Goal: Obtain resource: Download file/media

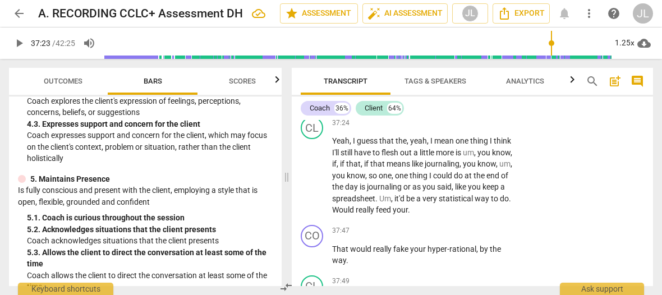
scroll to position [12379, 0]
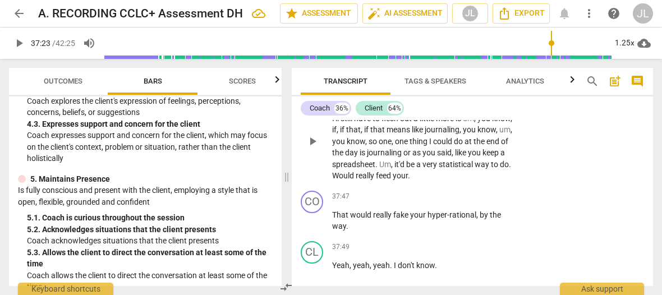
click at [317, 148] on span "play_arrow" at bounding box center [312, 141] width 13 height 13
click at [312, 148] on span "pause" at bounding box center [312, 141] width 13 height 13
type input "2258"
click at [496, 134] on span "," at bounding box center [497, 129] width 3 height 9
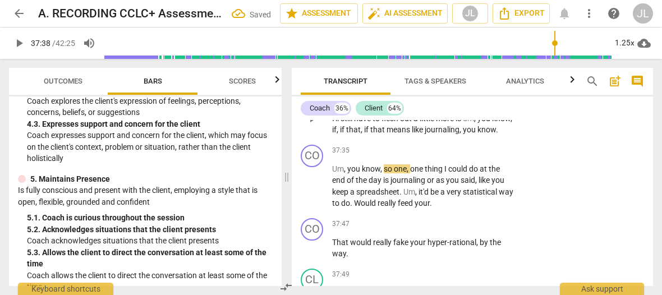
click at [354, 136] on p "Yeah , I guess that the , yeah , I mean one thing I think I'll still have to fl…" at bounding box center [423, 118] width 182 height 35
click at [333, 173] on span "Um" at bounding box center [338, 168] width 12 height 9
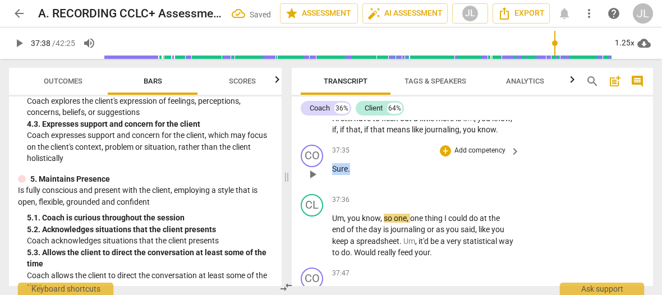
drag, startPoint x: 351, startPoint y: 225, endPoint x: 329, endPoint y: 225, distance: 21.9
click at [329, 190] on div "CO play_arrow pause 37:35 + Add competency keyboard_arrow_right Sure ." at bounding box center [472, 164] width 361 height 49
click at [358, 212] on div "+" at bounding box center [360, 210] width 11 height 11
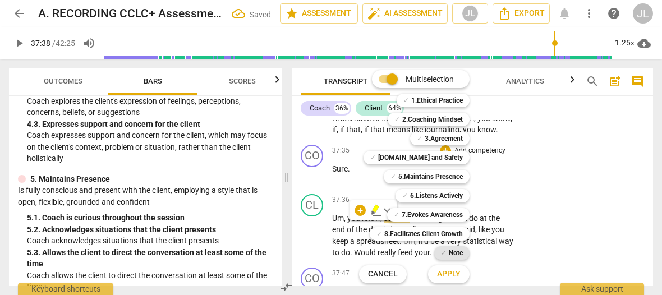
click at [457, 254] on b "Note" at bounding box center [456, 252] width 14 height 13
click at [457, 278] on span "Apply" at bounding box center [449, 274] width 24 height 11
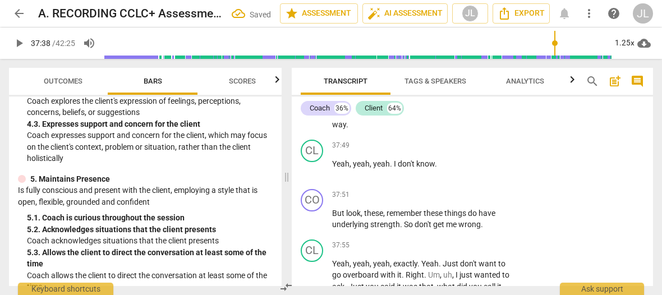
scroll to position [12490, 0]
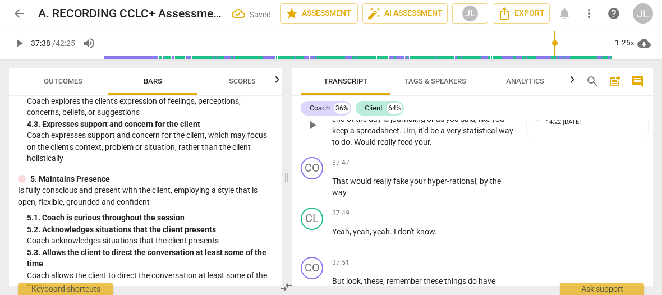
click at [314, 134] on button "play_arrow" at bounding box center [313, 125] width 18 height 18
click at [311, 132] on span "pause" at bounding box center [312, 124] width 13 height 13
type input "2267"
click at [350, 146] on span "do" at bounding box center [345, 141] width 9 height 9
click at [499, 135] on span "way" at bounding box center [506, 130] width 15 height 9
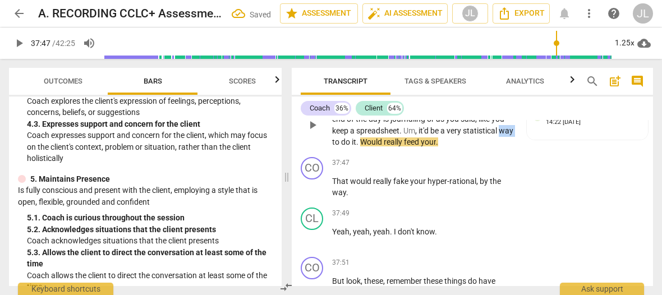
click at [499, 135] on span "way" at bounding box center [506, 130] width 15 height 9
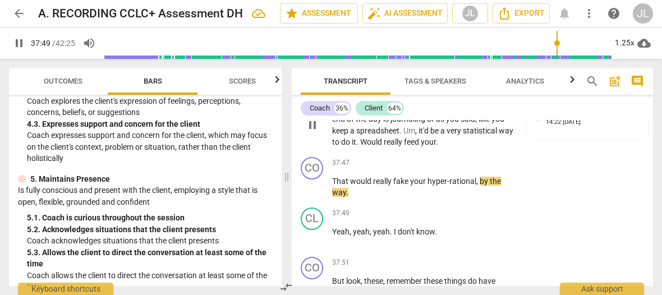
click at [311, 132] on span "pause" at bounding box center [312, 124] width 13 height 13
click at [352, 146] on span "do" at bounding box center [346, 141] width 11 height 9
click at [312, 132] on span "pause" at bounding box center [312, 124] width 13 height 13
click at [341, 146] on span "to" at bounding box center [336, 141] width 9 height 9
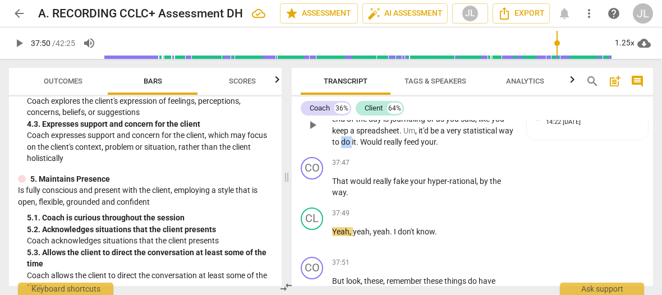
click at [341, 146] on span "to" at bounding box center [336, 141] width 9 height 9
click at [314, 132] on span "pause" at bounding box center [312, 124] width 13 height 13
type input "2267"
drag, startPoint x: 456, startPoint y: 197, endPoint x: 378, endPoint y: 196, distance: 78.0
click at [378, 148] on p "Um , you know , so one , one thing I could do at the end of the day is journali…" at bounding box center [423, 125] width 182 height 46
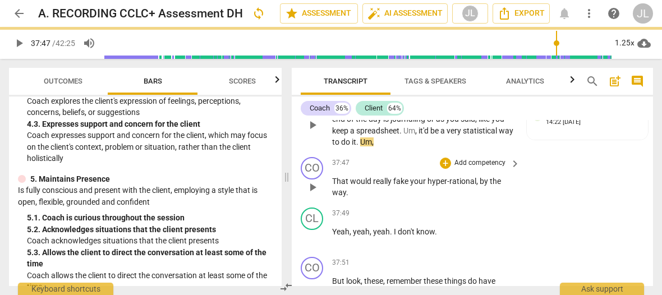
click at [333, 186] on span "That" at bounding box center [341, 181] width 18 height 9
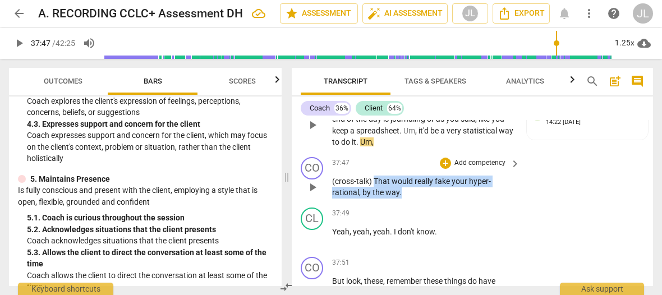
drag, startPoint x: 407, startPoint y: 252, endPoint x: 375, endPoint y: 240, distance: 34.3
click at [375, 199] on p "(cross-talk) That would really fake your hyper-rational , by the way ." at bounding box center [423, 187] width 182 height 23
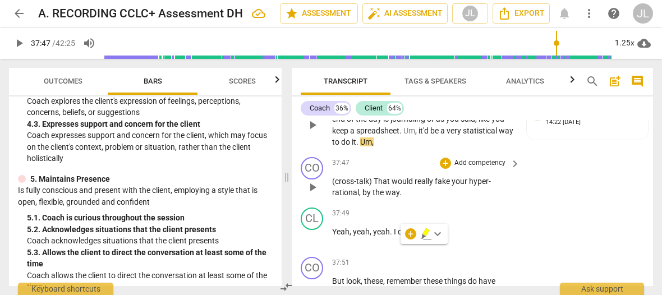
click at [532, 203] on div "CO play_arrow pause 37:47 + Add competency keyboard_arrow_right (cross-talk) Th…" at bounding box center [472, 178] width 361 height 51
click at [376, 186] on span "That" at bounding box center [383, 181] width 18 height 9
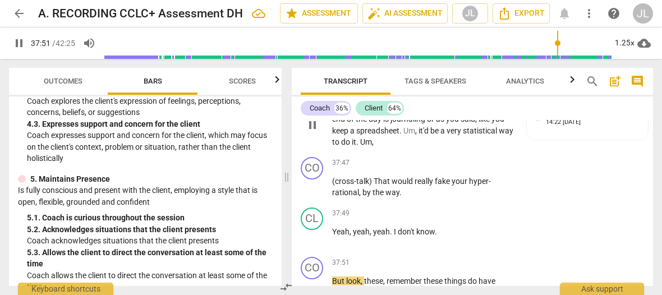
scroll to position [12702, 0]
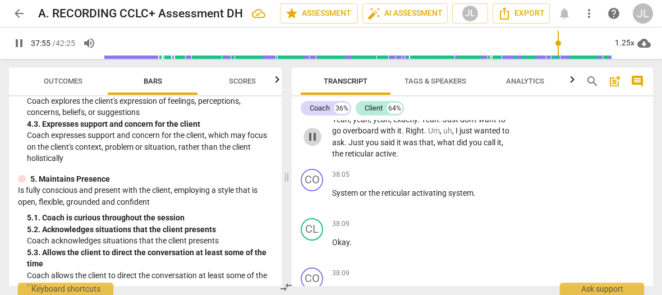
click at [310, 144] on span "pause" at bounding box center [312, 136] width 13 height 13
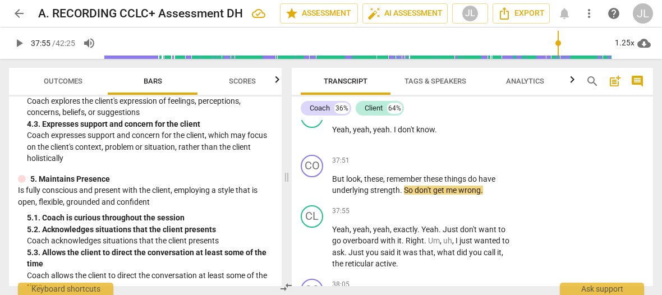
scroll to position [12524, 0]
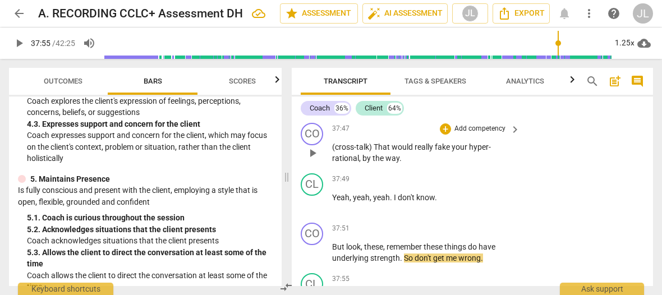
click at [400, 152] on span "would" at bounding box center [403, 147] width 23 height 9
click at [313, 160] on span "pause" at bounding box center [312, 152] width 13 height 13
type input "2270"
drag, startPoint x: 448, startPoint y: 203, endPoint x: 438, endPoint y: 204, distance: 10.2
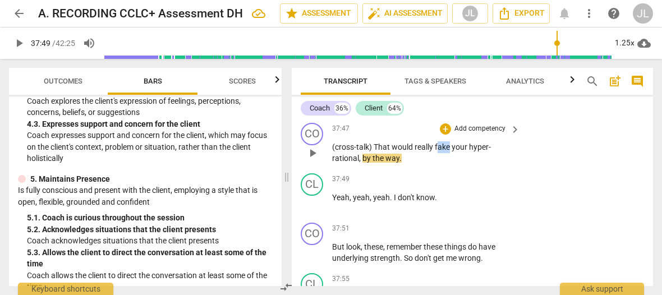
click at [438, 152] on span "fake" at bounding box center [443, 147] width 17 height 9
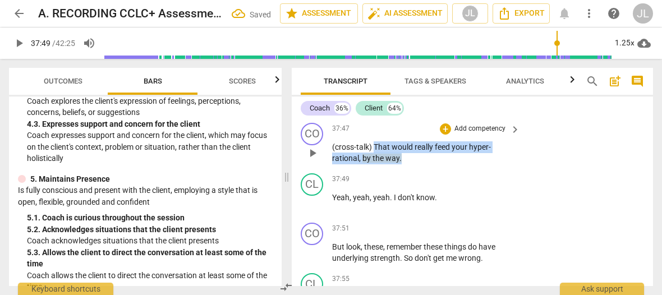
drag, startPoint x: 415, startPoint y: 218, endPoint x: 374, endPoint y: 201, distance: 44.6
click at [374, 164] on p "(cross-talk) That would really feed your hyper-rational , by the way ." at bounding box center [423, 152] width 182 height 23
click at [411, 199] on div "+" at bounding box center [410, 200] width 11 height 11
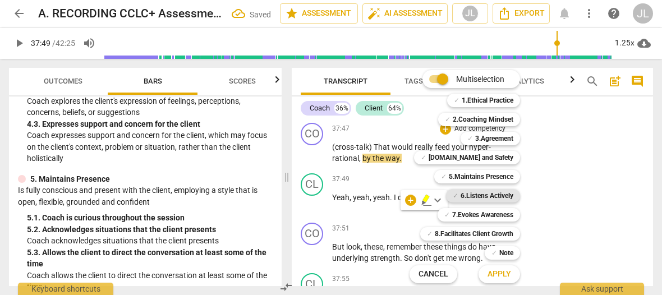
click at [511, 192] on b "6.Listens Actively" at bounding box center [487, 195] width 53 height 13
click at [506, 277] on span "Apply" at bounding box center [500, 274] width 24 height 11
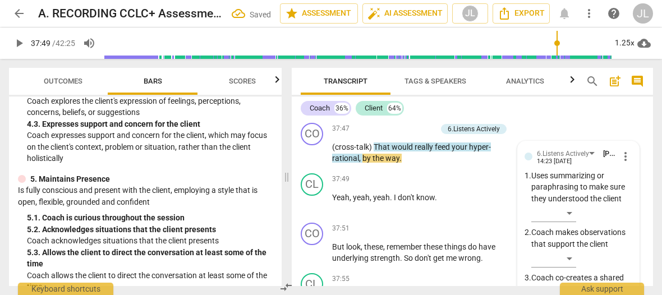
scroll to position [12713, 0]
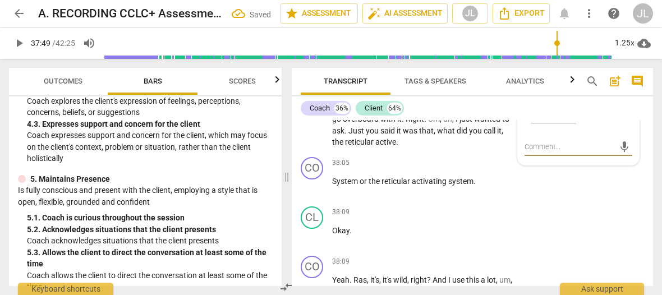
click at [630, 166] on div "6.Listens Actively [PERSON_NAME] 14:23 [DATE] more_vert 1. Uses summarizing or …" at bounding box center [578, 59] width 121 height 214
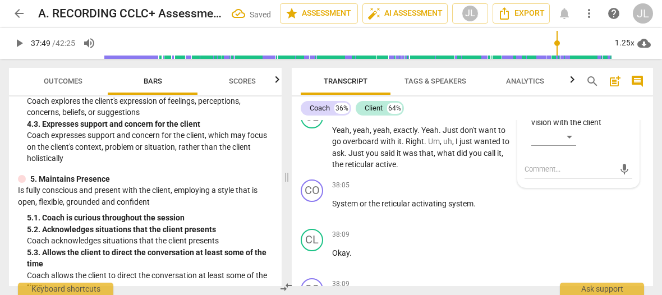
scroll to position [12669, 0]
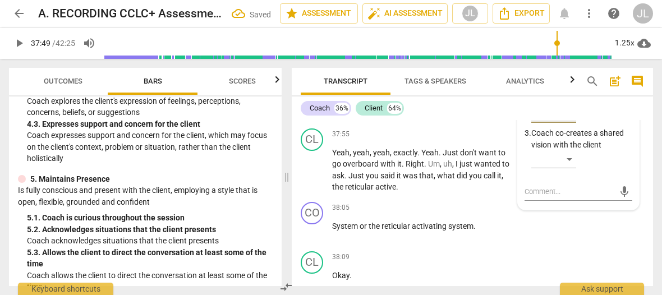
click at [567, 123] on div "​" at bounding box center [553, 114] width 45 height 18
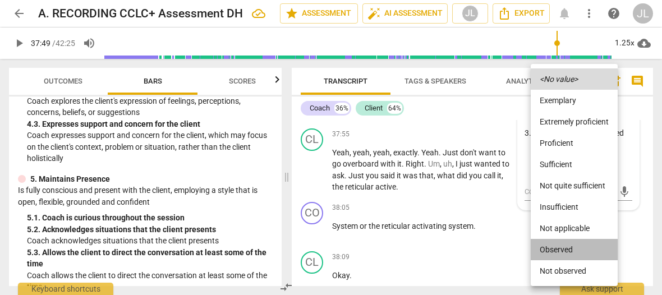
click at [567, 250] on li "Observed" at bounding box center [574, 249] width 87 height 21
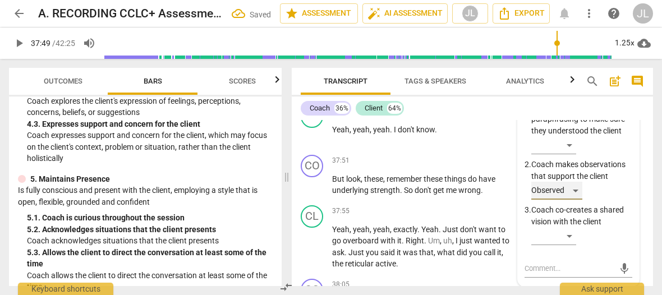
scroll to position [12659, 0]
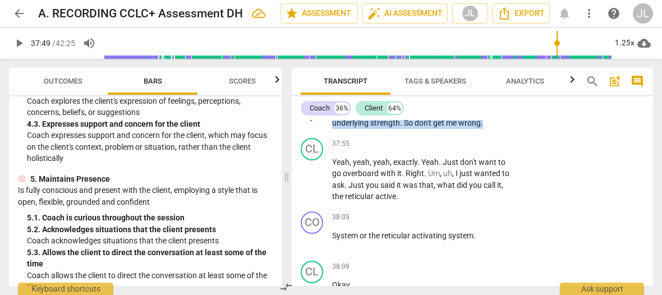
drag, startPoint x: 488, startPoint y: 177, endPoint x: 332, endPoint y: 161, distance: 156.2
click at [332, 129] on div "37:51 + Add competency keyboard_arrow_right But look , these , remember these t…" at bounding box center [426, 109] width 189 height 42
click at [494, 166] on div "+" at bounding box center [493, 164] width 11 height 11
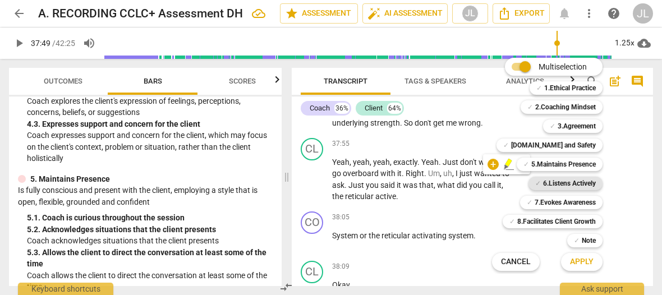
click at [562, 185] on b "6.Listens Actively" at bounding box center [569, 183] width 53 height 13
click at [589, 262] on span "Apply" at bounding box center [582, 261] width 24 height 11
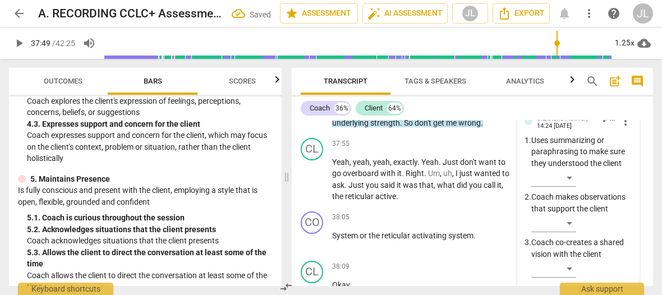
scroll to position [12813, 0]
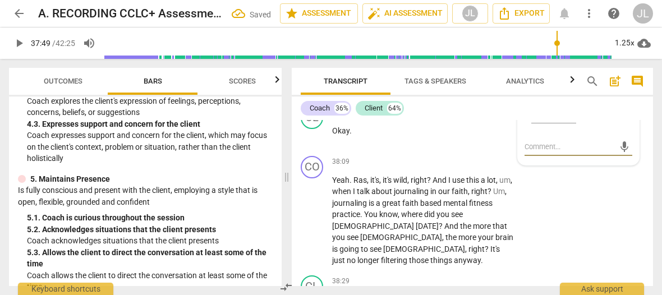
click at [626, 106] on p "Coach co-creates a shared vision with the client" at bounding box center [581, 93] width 101 height 23
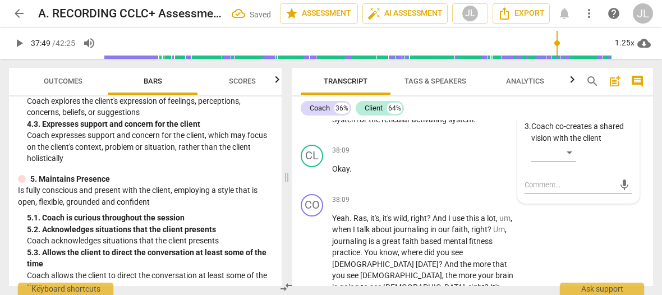
scroll to position [12768, 0]
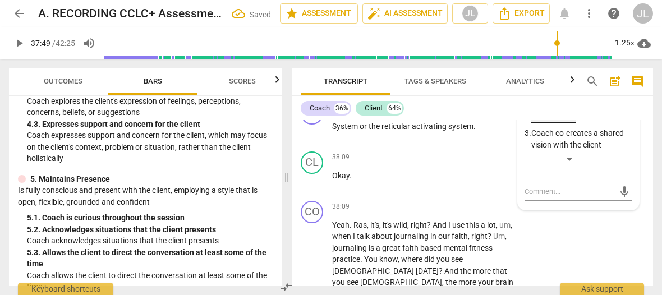
click at [567, 123] on div "​" at bounding box center [553, 114] width 45 height 18
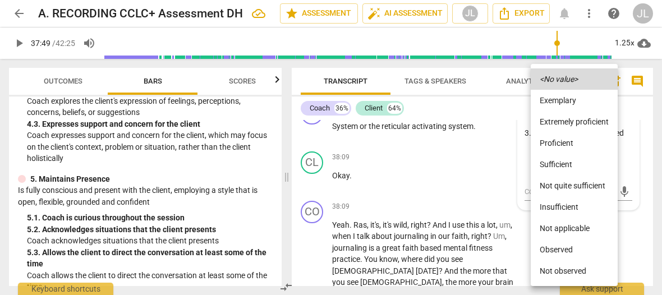
click at [565, 250] on li "Observed" at bounding box center [574, 249] width 87 height 21
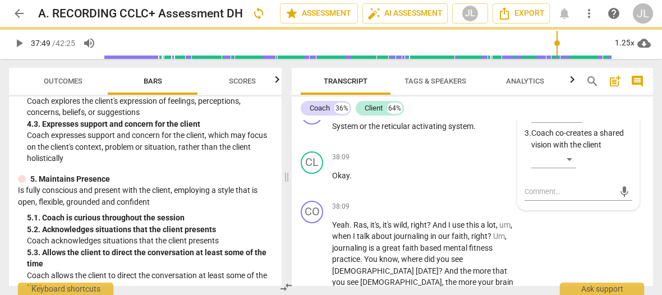
drag, startPoint x: 654, startPoint y: 265, endPoint x: 652, endPoint y: 258, distance: 7.1
click at [652, 258] on div "Transcript Tags & Speakers Analytics search post_add comment Coach 36% Client 6…" at bounding box center [474, 177] width 375 height 236
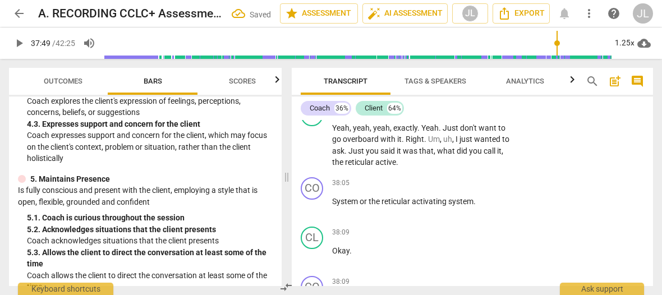
scroll to position [12727, 0]
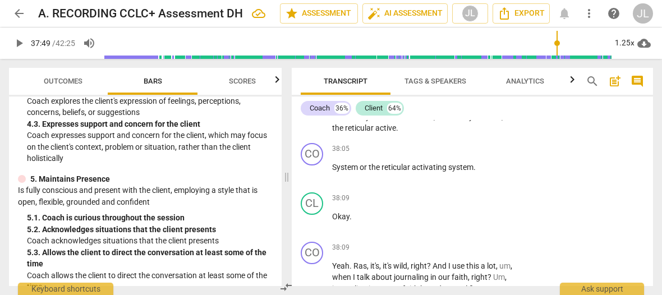
click at [308, 118] on span "play_arrow" at bounding box center [312, 110] width 13 height 13
drag, startPoint x: 308, startPoint y: 168, endPoint x: 324, endPoint y: 163, distance: 17.6
click at [308, 118] on span "pause" at bounding box center [312, 110] width 13 height 13
type input "2278"
drag, startPoint x: 391, startPoint y: 150, endPoint x: 374, endPoint y: 149, distance: 17.4
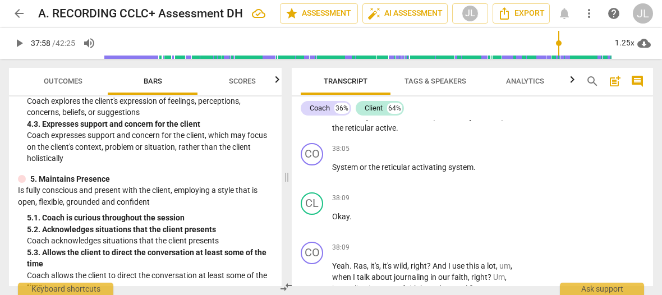
click at [374, 134] on p "Yeah , yeah , yeah , exactly . Yeah . Just don't want to go overboard with it .…" at bounding box center [423, 111] width 182 height 46
click at [311, 118] on span "play_arrow" at bounding box center [312, 110] width 13 height 13
drag, startPoint x: 311, startPoint y: 166, endPoint x: 356, endPoint y: 149, distance: 47.8
click at [311, 118] on span "pause" at bounding box center [312, 110] width 13 height 13
click at [420, 98] on span "." at bounding box center [421, 93] width 4 height 9
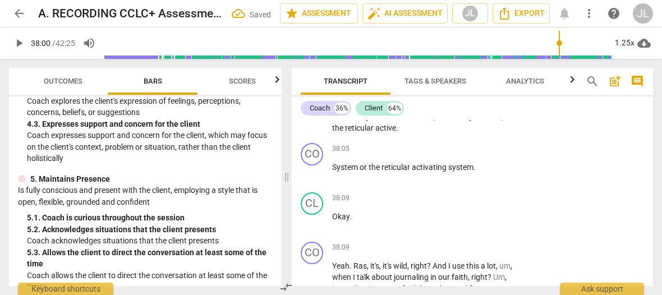
click at [311, 118] on span "play_arrow" at bounding box center [312, 110] width 13 height 13
click at [311, 118] on span "pause" at bounding box center [312, 110] width 13 height 13
type input "2281"
click at [392, 109] on span "." at bounding box center [393, 104] width 4 height 9
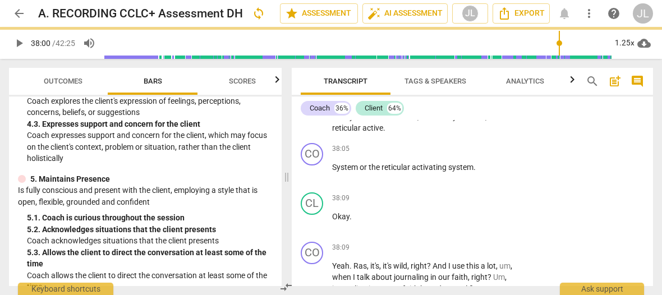
click at [411, 109] on span "." at bounding box center [413, 104] width 4 height 9
click at [315, 118] on span "play_arrow" at bounding box center [312, 110] width 13 height 13
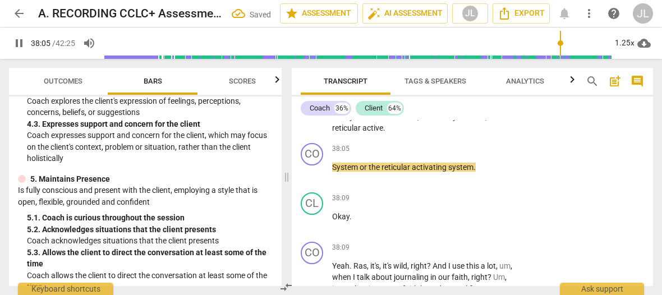
click at [316, 118] on span "pause" at bounding box center [312, 110] width 13 height 13
type input "2286"
click at [332, 172] on span "System" at bounding box center [345, 167] width 27 height 9
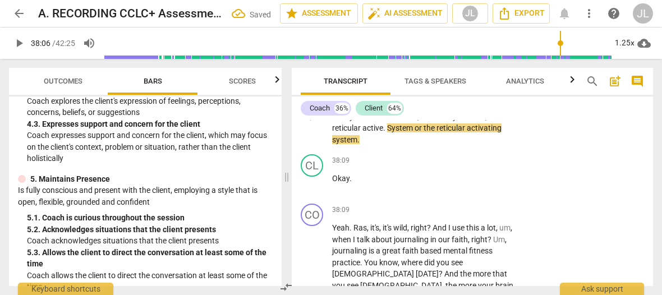
click at [387, 132] on span "." at bounding box center [385, 127] width 4 height 9
click at [379, 132] on span "active" at bounding box center [373, 127] width 21 height 9
click at [348, 132] on span "reticular A" at bounding box center [349, 127] width 34 height 9
click at [439, 132] on span "the" at bounding box center [438, 127] width 13 height 9
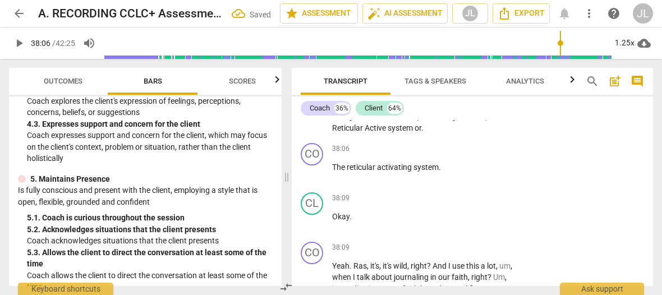
click at [441, 134] on p "Yeah , yeah , exactly . Yeah . Just don't want to go overboard with it , right …" at bounding box center [423, 111] width 182 height 46
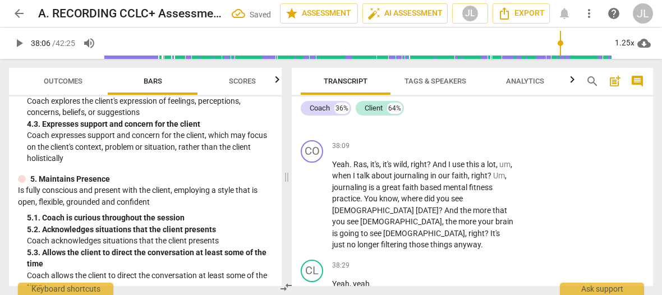
scroll to position [12863, 0]
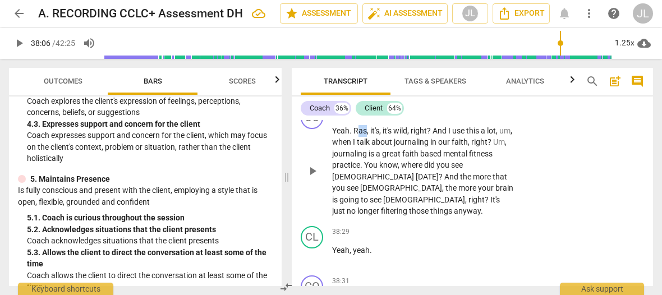
drag, startPoint x: 365, startPoint y: 187, endPoint x: 357, endPoint y: 187, distance: 8.4
click at [357, 135] on span "Ras" at bounding box center [360, 130] width 13 height 9
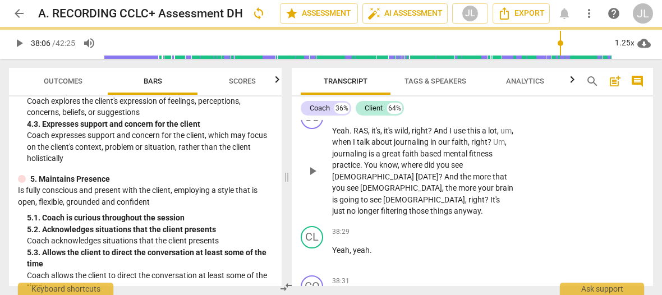
click at [310, 214] on div "play_arrow pause" at bounding box center [318, 171] width 29 height 85
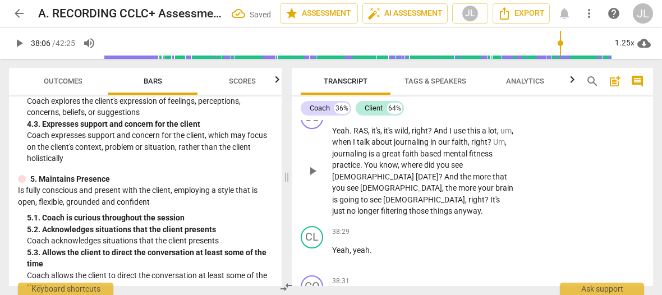
click at [311, 178] on span "play_arrow" at bounding box center [312, 170] width 13 height 13
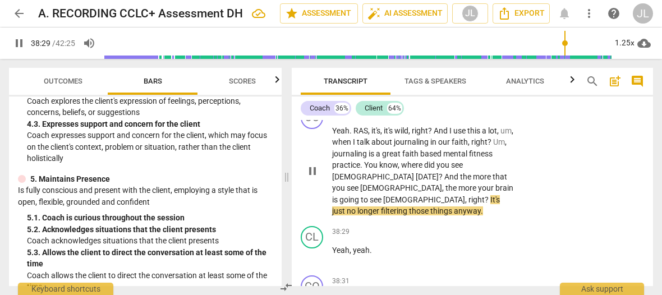
click at [309, 178] on span "pause" at bounding box center [312, 170] width 13 height 13
type input "2310"
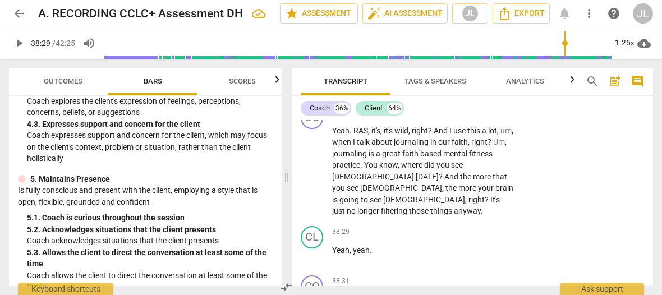
click at [485, 204] on span "?" at bounding box center [488, 199] width 6 height 9
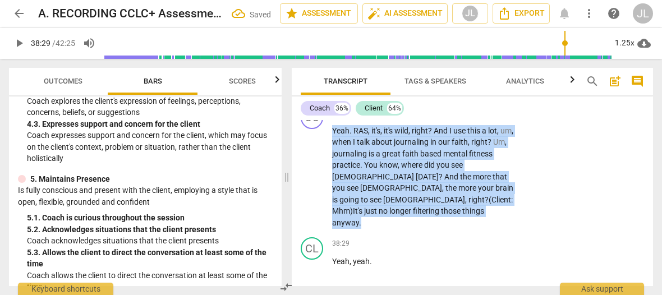
drag, startPoint x: 462, startPoint y: 259, endPoint x: 323, endPoint y: 185, distance: 158.4
click at [323, 185] on div "CO play_arrow pause 38:09 + Add competency keyboard_arrow_right Yeah . RAS , it…" at bounding box center [472, 167] width 361 height 131
click at [465, 245] on div "+" at bounding box center [467, 241] width 11 height 11
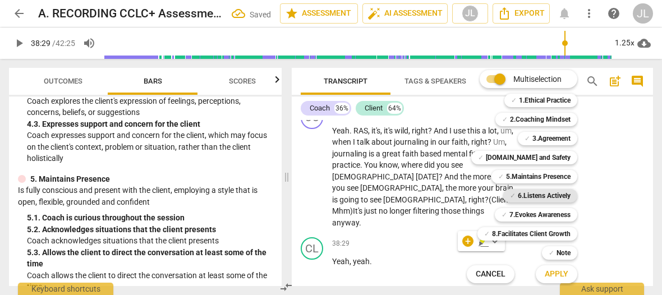
click at [562, 198] on b "6.Listens Actively" at bounding box center [544, 195] width 53 height 13
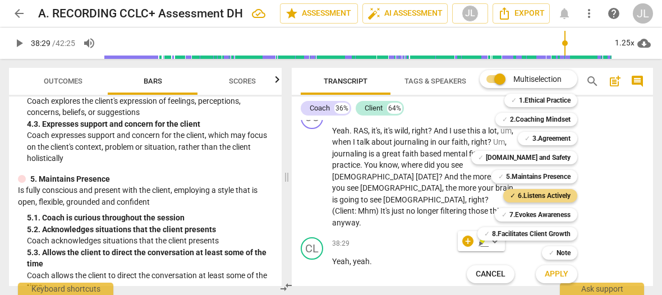
click at [571, 271] on button "Apply" at bounding box center [557, 274] width 42 height 20
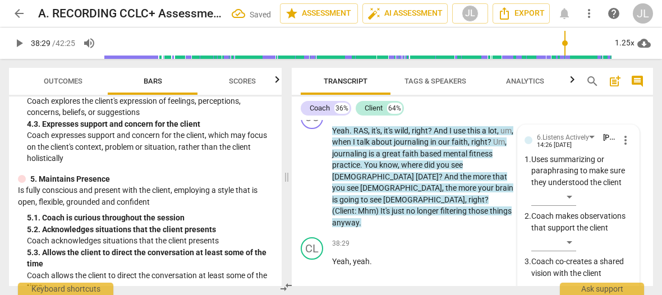
scroll to position [13036, 0]
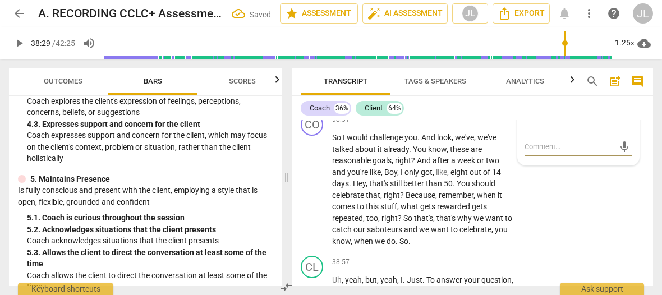
click at [620, 128] on div "​" at bounding box center [581, 117] width 101 height 22
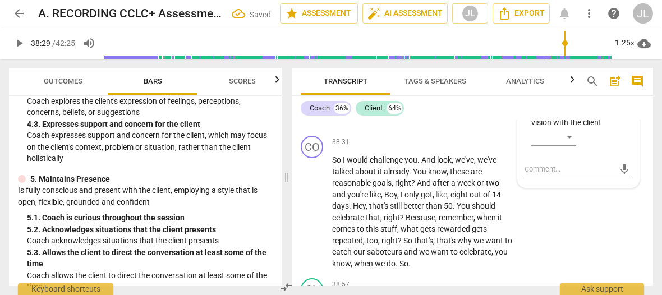
scroll to position [12991, 0]
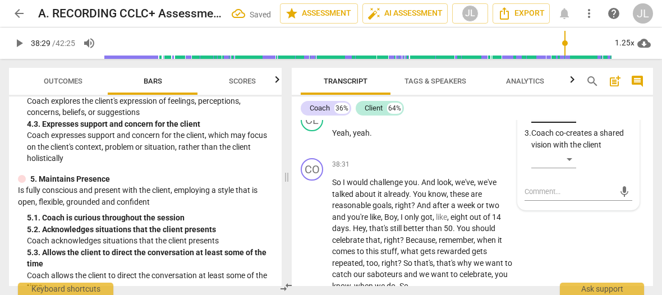
click at [570, 123] on div "​" at bounding box center [553, 114] width 45 height 18
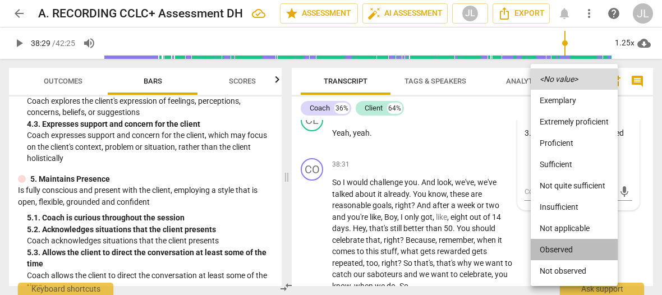
click at [563, 247] on li "Observed" at bounding box center [574, 249] width 87 height 21
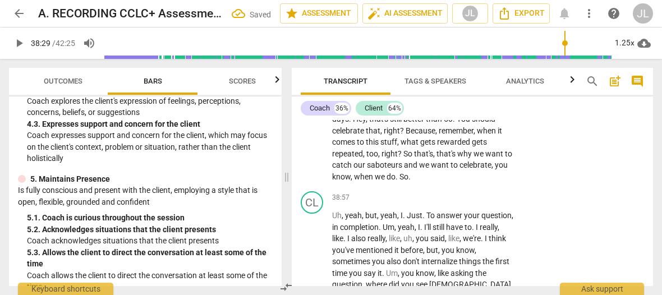
scroll to position [13066, 0]
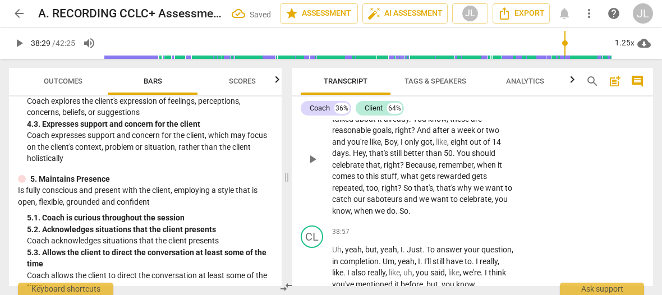
click at [420, 112] on span "." at bounding box center [420, 107] width 4 height 9
click at [314, 166] on span "play_arrow" at bounding box center [312, 159] width 13 height 13
drag, startPoint x: 314, startPoint y: 194, endPoint x: 370, endPoint y: 176, distance: 58.9
click at [314, 166] on span "pause" at bounding box center [312, 159] width 13 height 13
click at [417, 135] on span "And" at bounding box center [425, 130] width 16 height 9
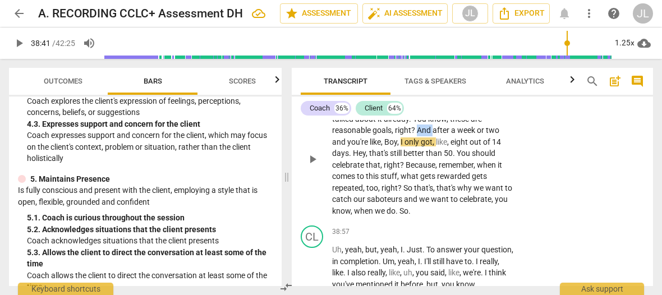
click at [417, 135] on span "And" at bounding box center [425, 130] width 16 height 9
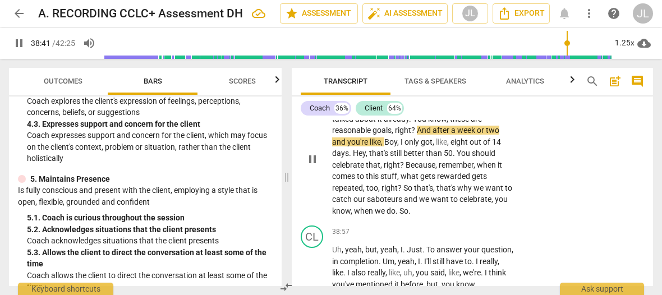
click at [309, 166] on span "pause" at bounding box center [312, 159] width 13 height 13
type input "2321"
click at [418, 135] on span "And" at bounding box center [425, 130] width 16 height 9
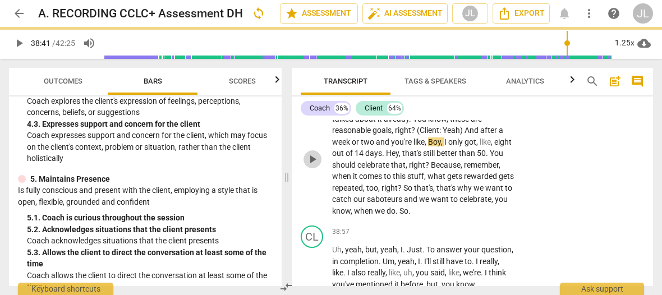
click at [310, 168] on button "play_arrow" at bounding box center [313, 159] width 18 height 18
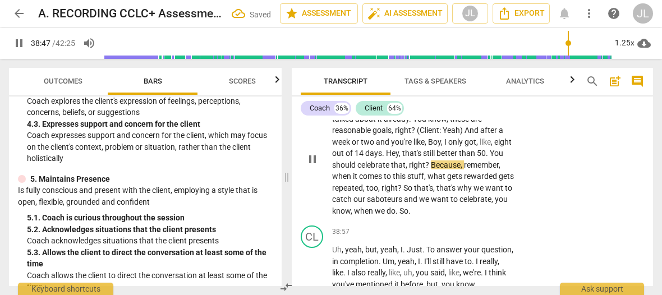
drag, startPoint x: 314, startPoint y: 191, endPoint x: 466, endPoint y: 139, distance: 161.0
click at [314, 166] on span "pause" at bounding box center [312, 159] width 13 height 13
type input "2328"
click at [490, 158] on span "." at bounding box center [488, 153] width 4 height 9
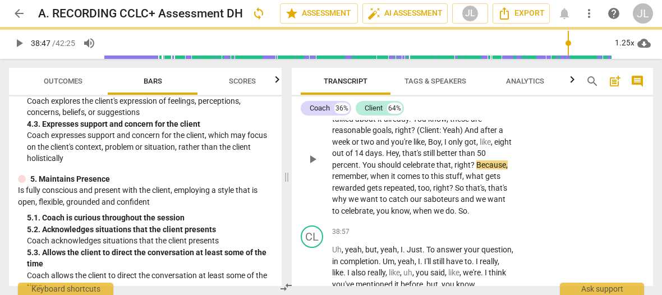
click at [314, 166] on span "play_arrow" at bounding box center [312, 159] width 13 height 13
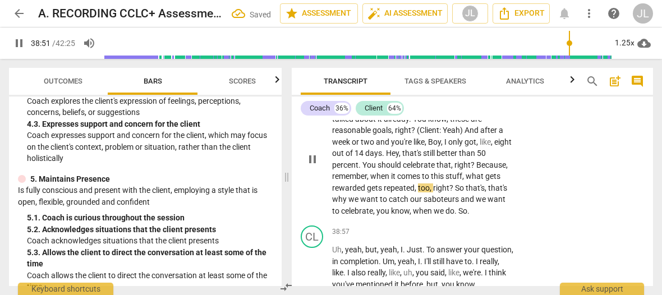
drag, startPoint x: 314, startPoint y: 194, endPoint x: 401, endPoint y: 202, distance: 87.4
click at [314, 166] on span "pause" at bounding box center [312, 159] width 13 height 13
type input "2332"
click at [466, 181] on span "," at bounding box center [463, 176] width 3 height 9
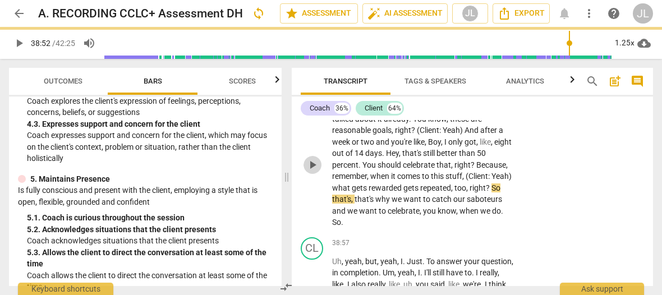
click at [314, 172] on span "play_arrow" at bounding box center [312, 164] width 13 height 13
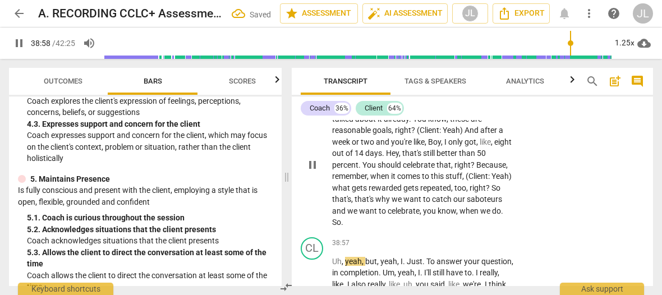
scroll to position [13236, 0]
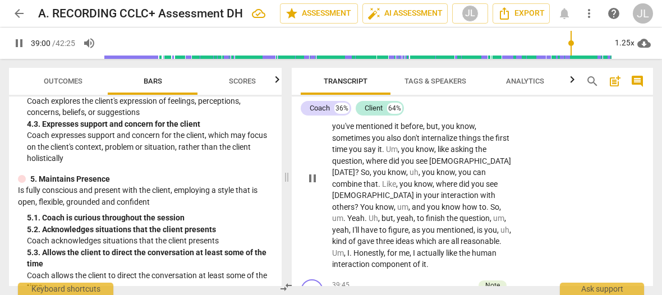
click at [311, 185] on span "pause" at bounding box center [312, 178] width 13 height 13
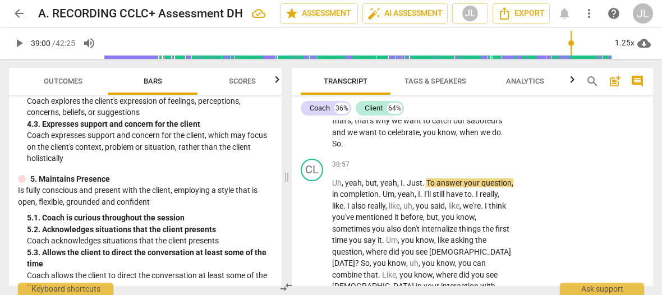
scroll to position [13077, 0]
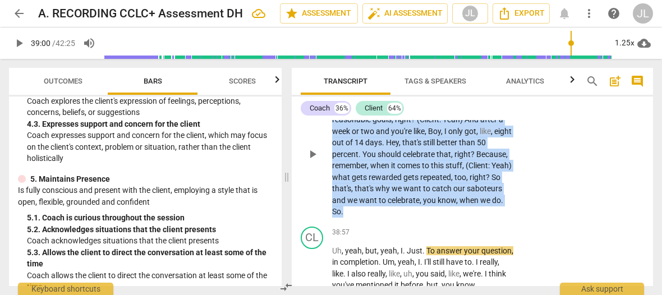
drag, startPoint x: 348, startPoint y: 244, endPoint x: 313, endPoint y: 129, distance: 120.4
click at [313, 129] on div "CO play_arrow pause 38:31 + Add competency keyboard_arrow_right So I would chal…" at bounding box center [472, 145] width 361 height 154
click at [354, 231] on div "+" at bounding box center [353, 230] width 11 height 11
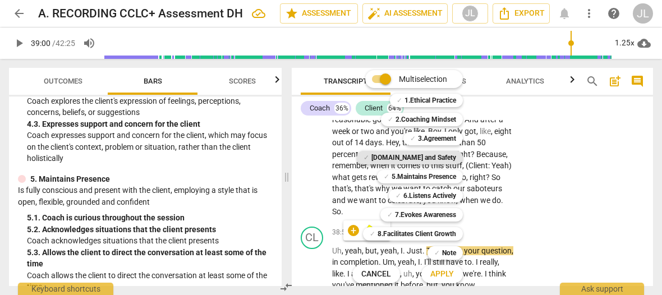
click at [451, 154] on b "[DOMAIN_NAME] and Safety" at bounding box center [413, 157] width 85 height 13
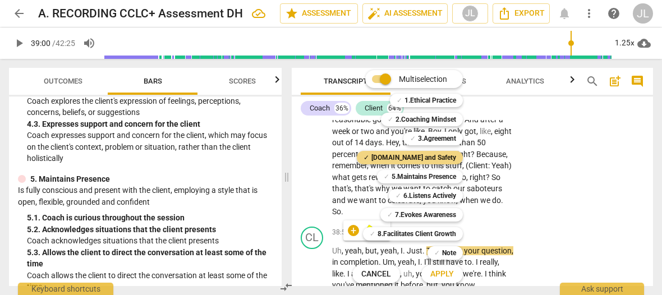
click at [453, 276] on span "Apply" at bounding box center [442, 274] width 24 height 11
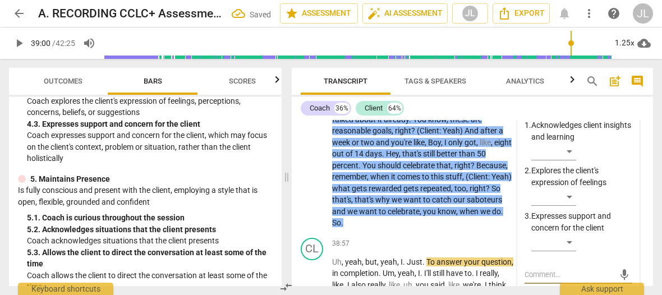
scroll to position [13182, 0]
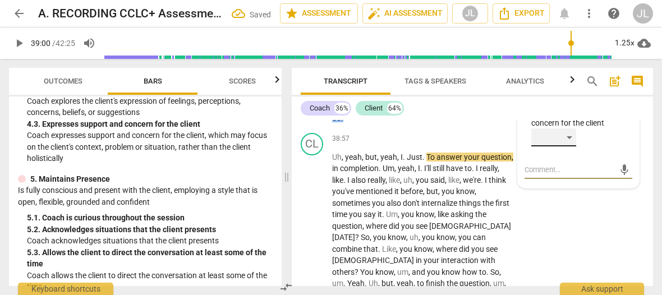
click at [570, 146] on div "​" at bounding box center [553, 138] width 45 height 18
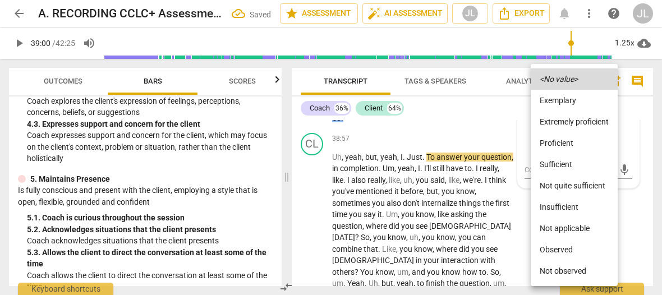
click at [559, 247] on li "Observed" at bounding box center [574, 249] width 87 height 21
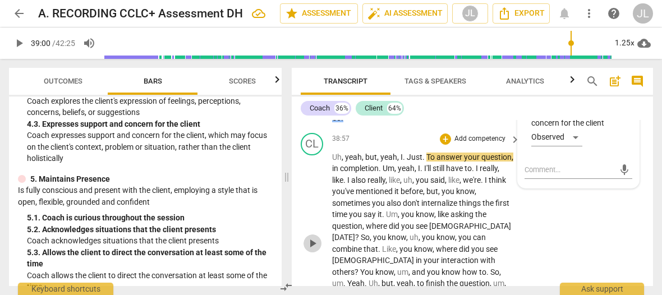
click at [313, 250] on span "play_arrow" at bounding box center [312, 243] width 13 height 13
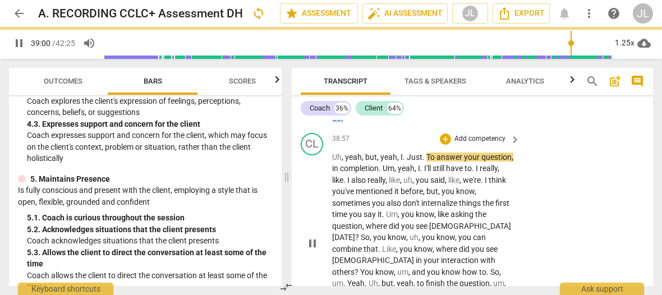
drag, startPoint x: 313, startPoint y: 257, endPoint x: 402, endPoint y: 182, distance: 116.8
click at [313, 250] on span "pause" at bounding box center [312, 243] width 13 height 13
type input "2342"
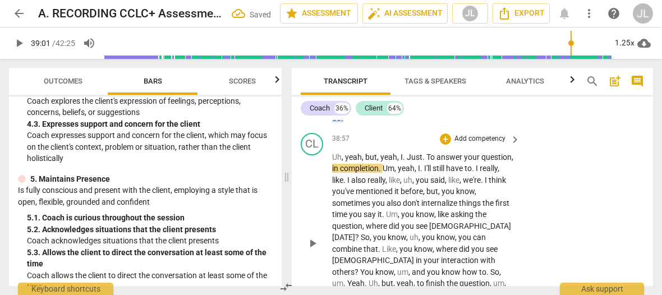
click at [404, 162] on span "." at bounding box center [405, 157] width 4 height 9
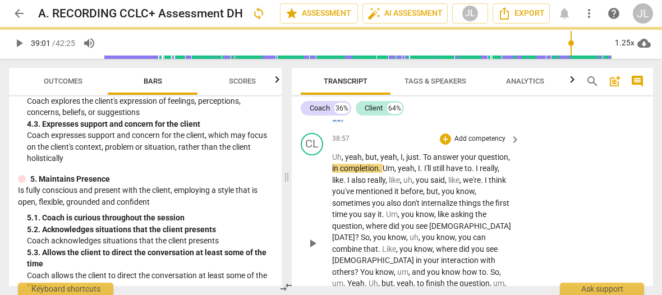
click at [421, 162] on span "." at bounding box center [421, 157] width 4 height 9
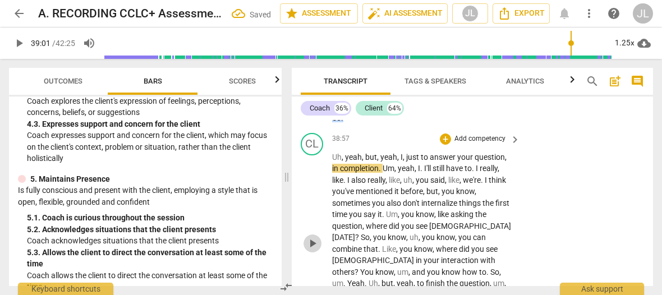
click at [313, 250] on span "play_arrow" at bounding box center [312, 243] width 13 height 13
click at [313, 250] on span "pause" at bounding box center [312, 243] width 13 height 13
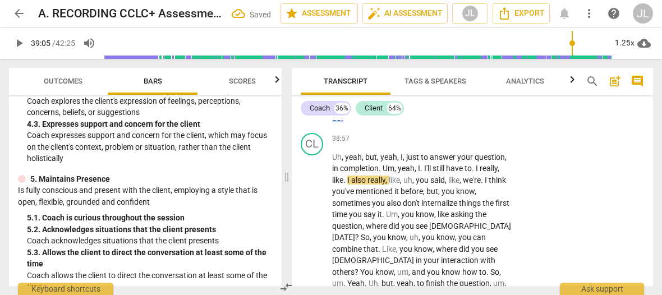
type input "2345"
click at [400, 173] on span "yeah" at bounding box center [406, 168] width 17 height 9
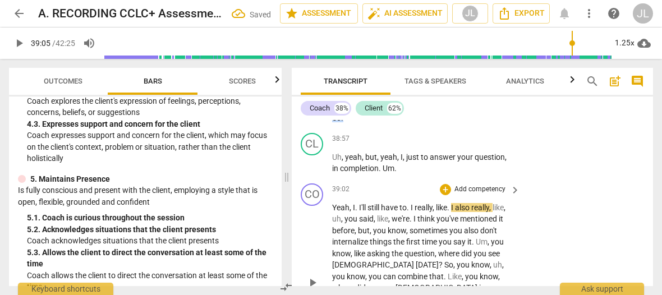
click at [353, 212] on span "I" at bounding box center [354, 207] width 2 height 9
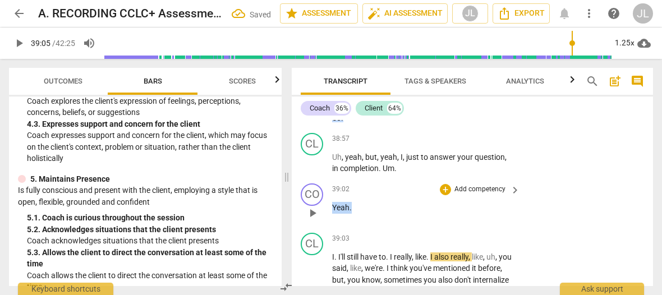
drag, startPoint x: 352, startPoint y: 228, endPoint x: 331, endPoint y: 228, distance: 21.3
click at [331, 228] on div "CO play_arrow pause 39:02 + Add competency keyboard_arrow_right Yeah ." at bounding box center [472, 203] width 361 height 49
click at [360, 216] on div "+" at bounding box center [361, 214] width 11 height 11
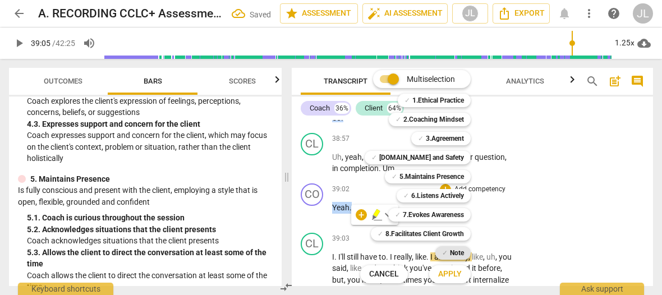
click at [448, 250] on div "✓ Note" at bounding box center [452, 252] width 35 height 13
click at [448, 276] on span "Apply" at bounding box center [450, 274] width 24 height 11
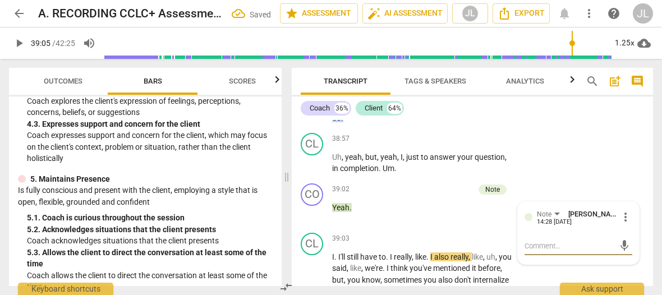
scroll to position [13284, 0]
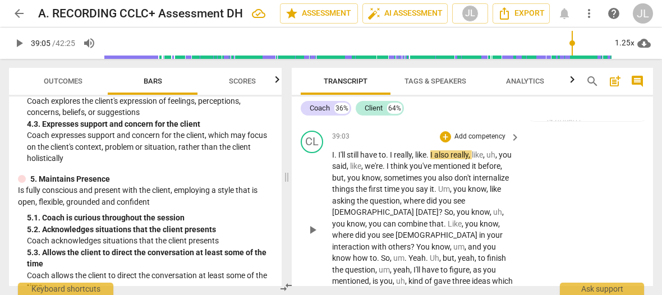
click at [336, 159] on span "." at bounding box center [336, 154] width 4 height 9
click at [386, 159] on span "." at bounding box center [384, 154] width 4 height 9
click at [426, 159] on span "." at bounding box center [424, 154] width 4 height 9
click at [306, 237] on span "play_arrow" at bounding box center [312, 229] width 13 height 13
click at [387, 171] on span "." at bounding box center [385, 166] width 4 height 9
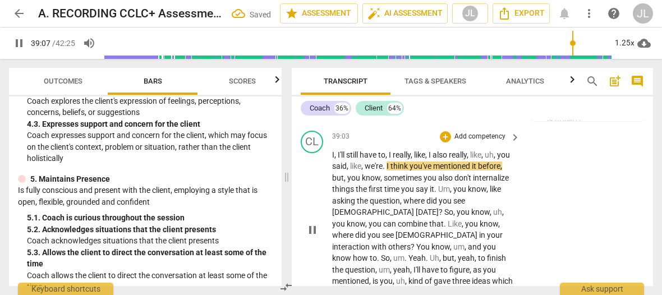
type input "2348"
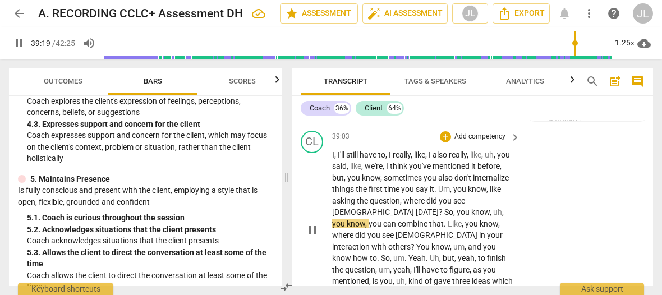
click at [311, 237] on span "pause" at bounding box center [312, 229] width 13 height 13
type input "2360"
click at [444, 217] on span "So" at bounding box center [448, 212] width 9 height 9
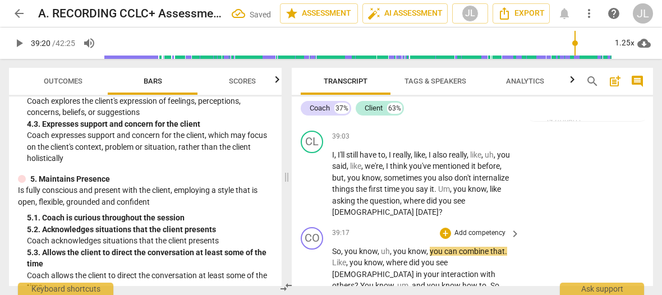
click at [334, 256] on span "So" at bounding box center [336, 251] width 9 height 9
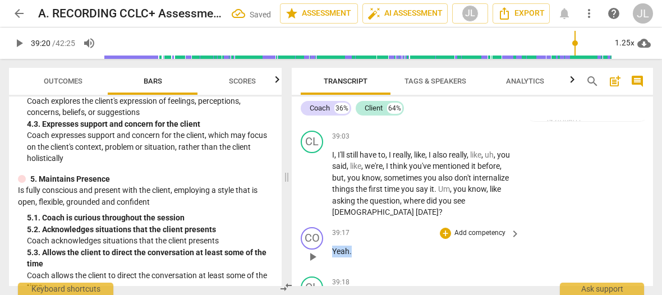
drag, startPoint x: 352, startPoint y: 274, endPoint x: 325, endPoint y: 277, distance: 27.6
click at [325, 272] on div "CO play_arrow pause 39:17 + Add competency keyboard_arrow_right Yeah ." at bounding box center [472, 247] width 361 height 49
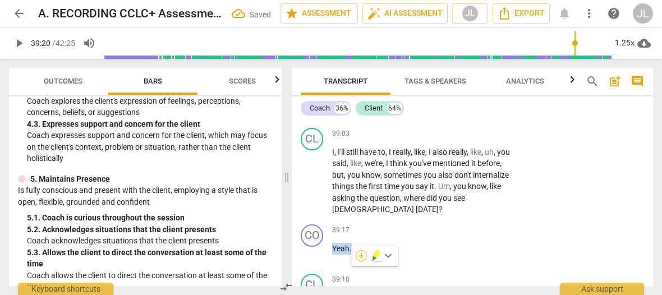
click at [359, 258] on div "+" at bounding box center [361, 255] width 11 height 11
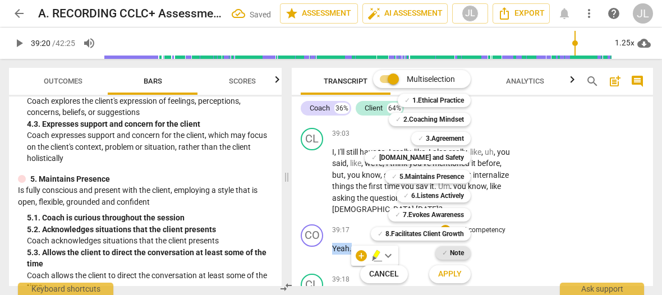
click at [457, 256] on b "Note" at bounding box center [457, 252] width 14 height 13
click at [460, 273] on span "Apply" at bounding box center [450, 274] width 24 height 11
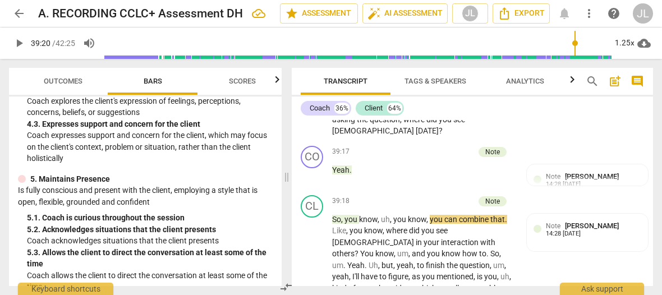
scroll to position [13435, 0]
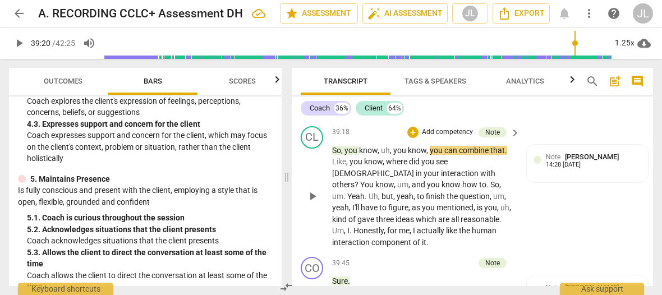
click at [305, 203] on span "play_arrow" at bounding box center [313, 196] width 18 height 13
drag, startPoint x: 305, startPoint y: 216, endPoint x: 397, endPoint y: 198, distance: 93.9
click at [305, 203] on span "pause" at bounding box center [313, 196] width 18 height 13
click at [355, 189] on span "others" at bounding box center [343, 184] width 22 height 9
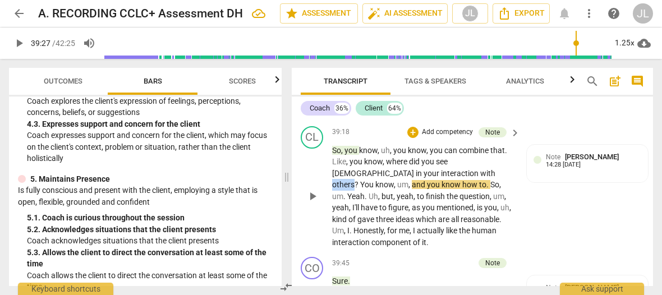
click at [355, 189] on span "others" at bounding box center [343, 184] width 22 height 9
click at [316, 203] on span "pause" at bounding box center [312, 196] width 13 height 13
type input "2366"
click at [375, 189] on span "You" at bounding box center [367, 184] width 15 height 9
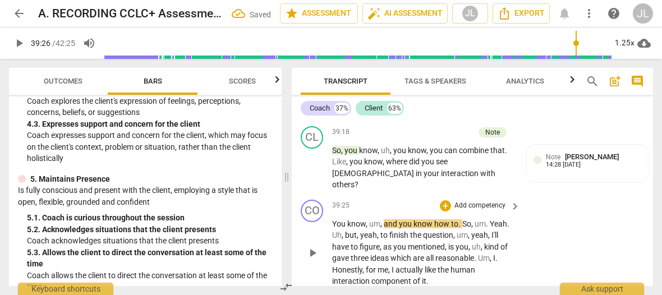
click at [332, 228] on span "You" at bounding box center [339, 223] width 15 height 9
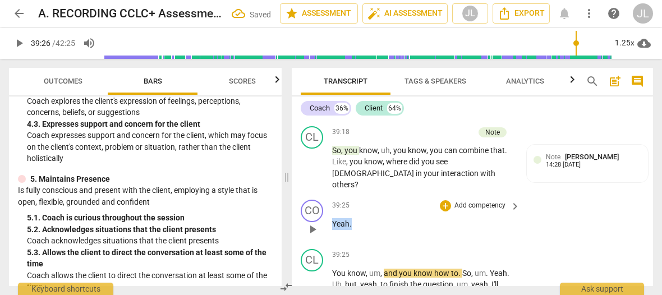
drag, startPoint x: 352, startPoint y: 235, endPoint x: 333, endPoint y: 236, distance: 18.5
click at [333, 230] on p "Yeah ." at bounding box center [423, 224] width 182 height 12
click at [360, 223] on div "+" at bounding box center [361, 219] width 11 height 11
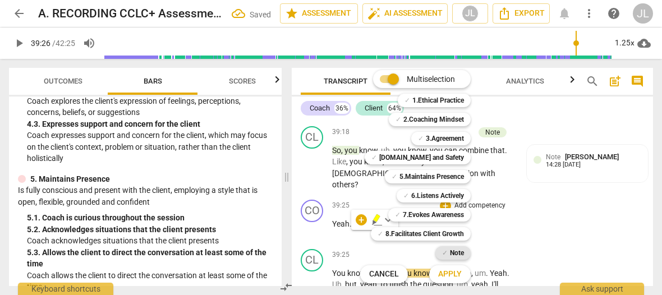
click at [458, 256] on b "Note" at bounding box center [457, 252] width 14 height 13
click at [458, 272] on span "Apply" at bounding box center [450, 274] width 24 height 11
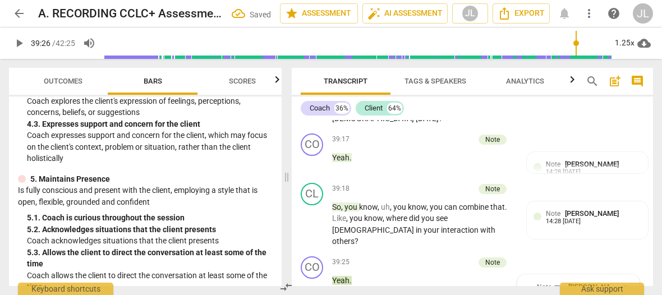
scroll to position [13447, 0]
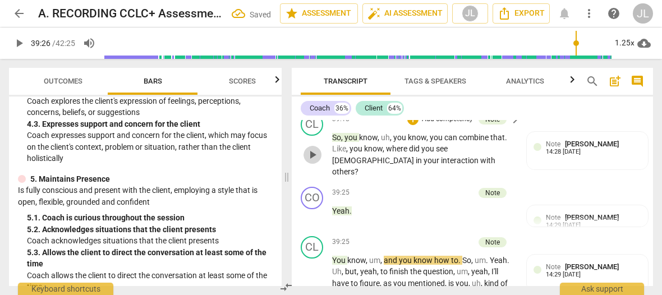
click at [314, 162] on span "play_arrow" at bounding box center [312, 154] width 13 height 13
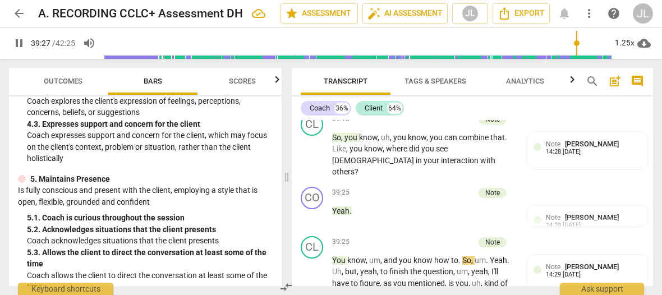
click at [653, 269] on div "Transcript Tags & Speakers Analytics search post_add comment Coach 36% Client 6…" at bounding box center [474, 177] width 375 height 236
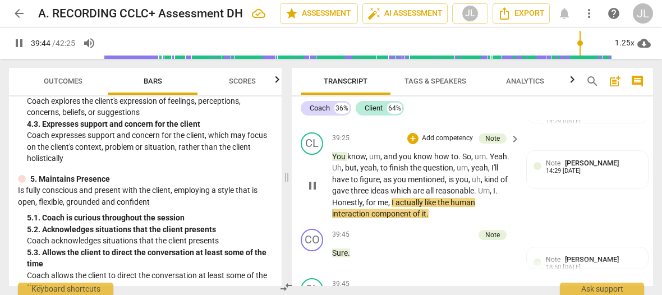
click at [311, 192] on span "pause" at bounding box center [312, 185] width 13 height 13
type input "2385"
click at [498, 195] on span "." at bounding box center [497, 190] width 2 height 9
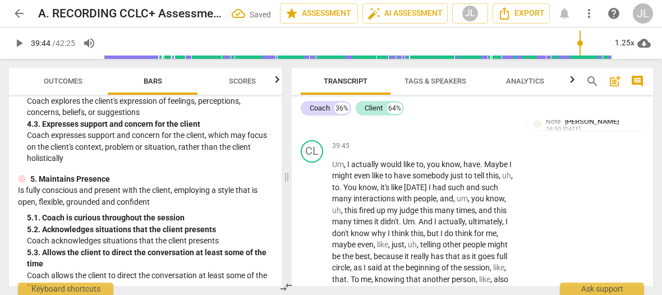
scroll to position [13759, 0]
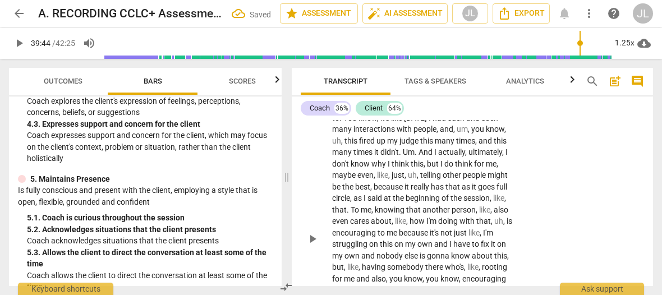
click at [310, 246] on span "play_arrow" at bounding box center [312, 238] width 13 height 13
click at [314, 246] on span "pause" at bounding box center [312, 238] width 13 height 13
type input "2398"
click at [397, 134] on span "with" at bounding box center [405, 129] width 17 height 9
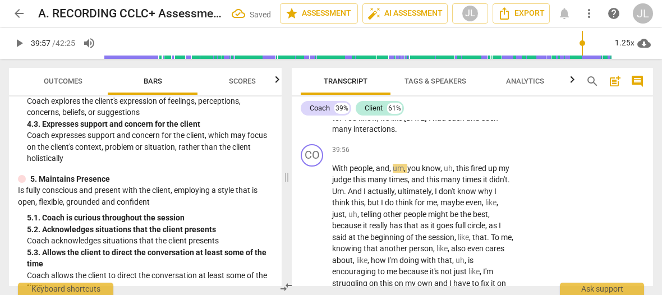
click at [397, 135] on p "Um , I actually would like to , you know , have . Maybe I might even like to ha…" at bounding box center [423, 112] width 182 height 46
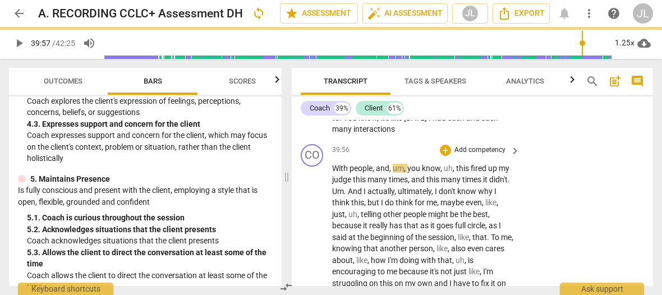
click at [332, 173] on span "With" at bounding box center [340, 168] width 17 height 9
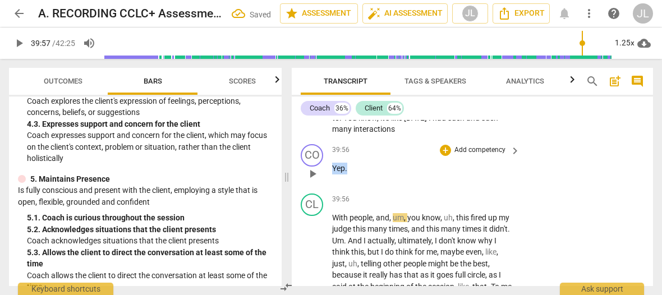
drag, startPoint x: 348, startPoint y: 179, endPoint x: 330, endPoint y: 178, distance: 18.6
click at [330, 178] on div "CO play_arrow pause 39:56 + Add competency keyboard_arrow_right Yep ." at bounding box center [472, 164] width 361 height 49
click at [357, 166] on div "+" at bounding box center [357, 164] width 11 height 11
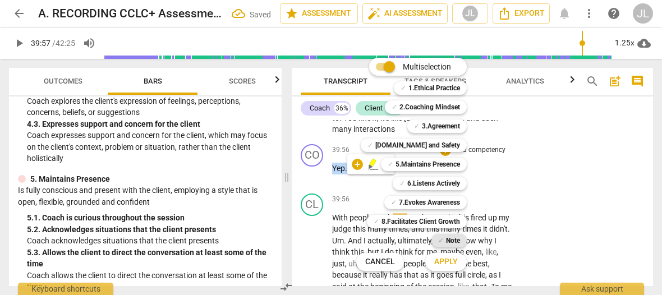
click at [455, 237] on b "Note" at bounding box center [453, 240] width 14 height 13
click at [455, 268] on button "Apply" at bounding box center [446, 262] width 42 height 20
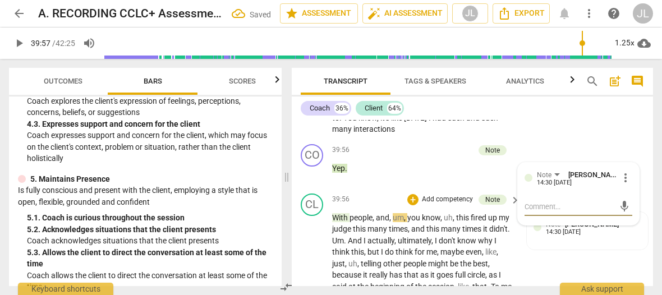
click at [338, 222] on span "With" at bounding box center [340, 217] width 17 height 9
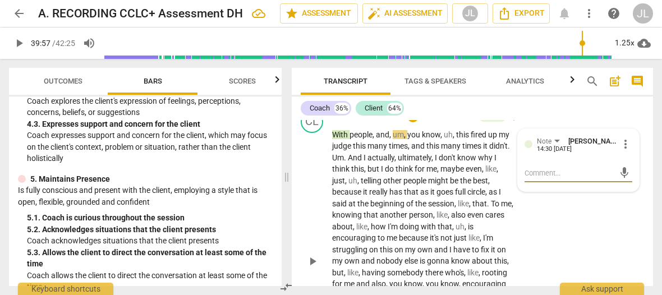
scroll to position [13807, 0]
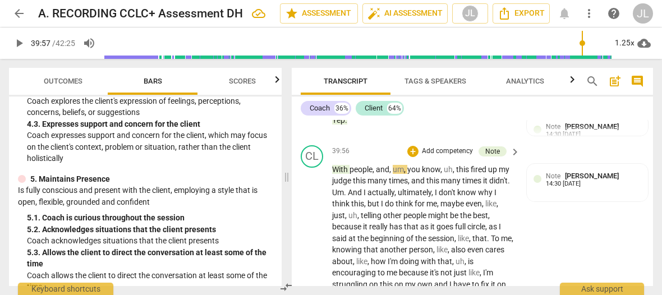
click at [360, 174] on span "people" at bounding box center [361, 169] width 23 height 9
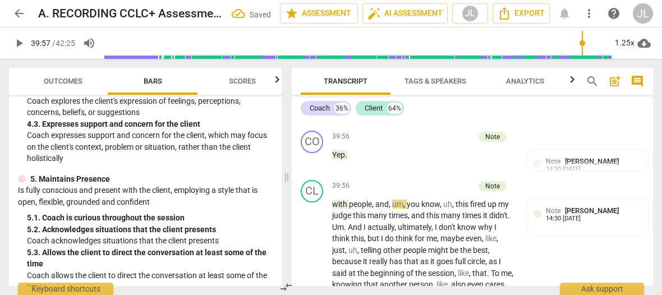
scroll to position [13842, 0]
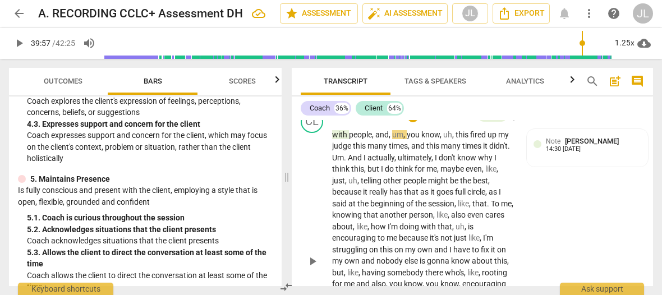
click at [314, 268] on span "play_arrow" at bounding box center [312, 261] width 13 height 13
click at [346, 162] on span "." at bounding box center [346, 157] width 4 height 9
type input "2399"
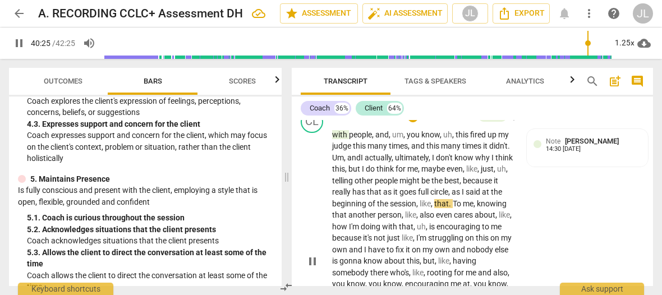
drag, startPoint x: 310, startPoint y: 272, endPoint x: 328, endPoint y: 263, distance: 19.8
click at [310, 268] on span "pause" at bounding box center [312, 261] width 13 height 13
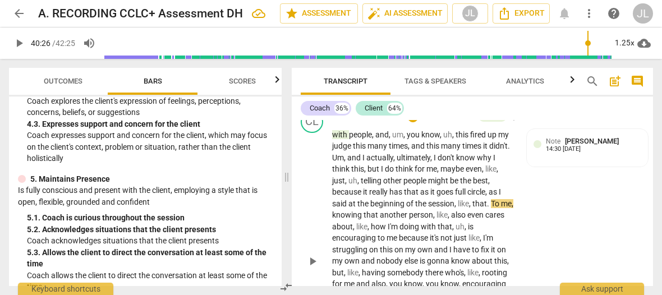
type input "2426"
click at [489, 196] on span "," at bounding box center [486, 191] width 3 height 9
click at [490, 208] on span "." at bounding box center [489, 203] width 4 height 9
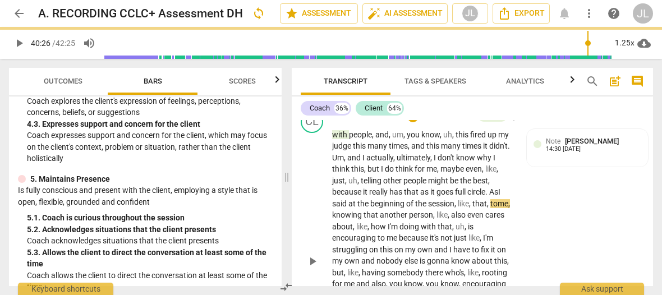
click at [318, 268] on span "play_arrow" at bounding box center [312, 261] width 13 height 13
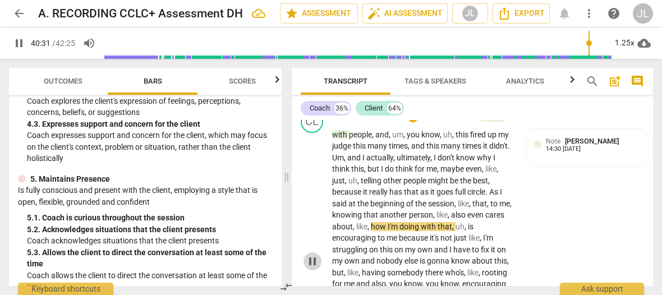
click at [313, 270] on button "pause" at bounding box center [313, 262] width 18 height 18
click at [302, 247] on div "CL play_arrow pause" at bounding box center [316, 252] width 31 height 283
click at [314, 268] on span "play_arrow" at bounding box center [312, 261] width 13 height 13
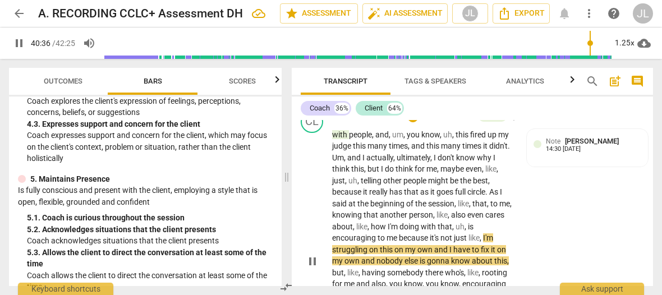
drag, startPoint x: 314, startPoint y: 273, endPoint x: 618, endPoint y: 232, distance: 307.0
click at [314, 268] on span "pause" at bounding box center [312, 261] width 13 height 13
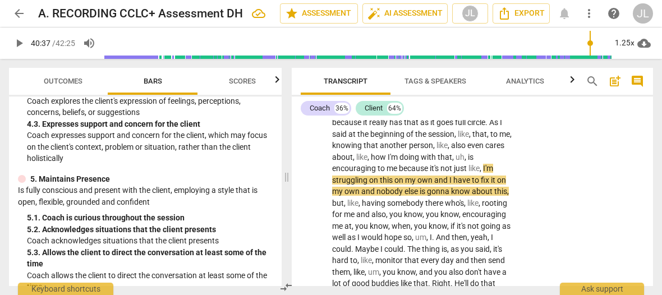
scroll to position [13946, 0]
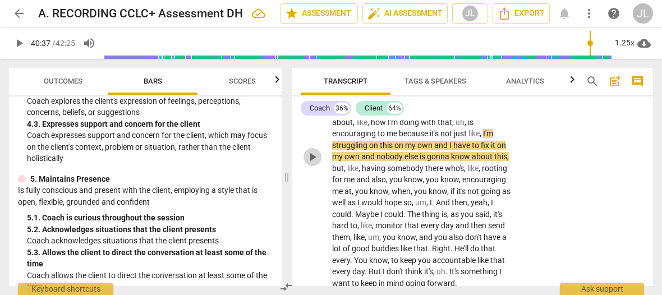
click at [314, 164] on span "play_arrow" at bounding box center [312, 156] width 13 height 13
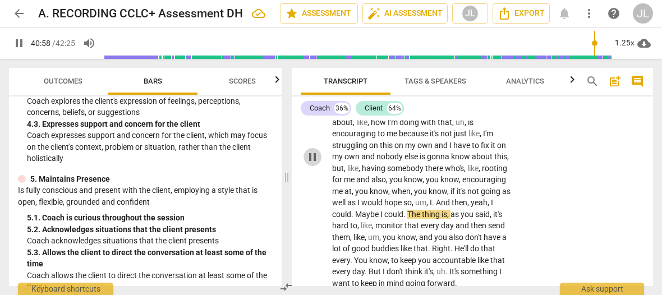
click at [313, 164] on span "pause" at bounding box center [312, 156] width 13 height 13
type input "2458"
click at [402, 207] on span "hope" at bounding box center [393, 202] width 19 height 9
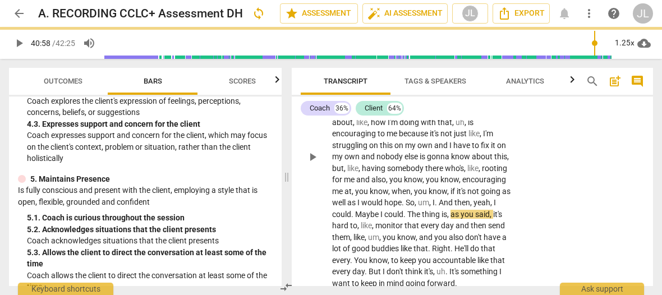
click at [439, 207] on span "." at bounding box center [437, 202] width 4 height 9
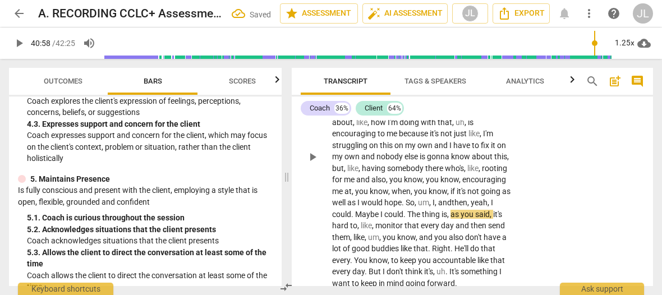
click at [310, 164] on span "play_arrow" at bounding box center [312, 156] width 13 height 13
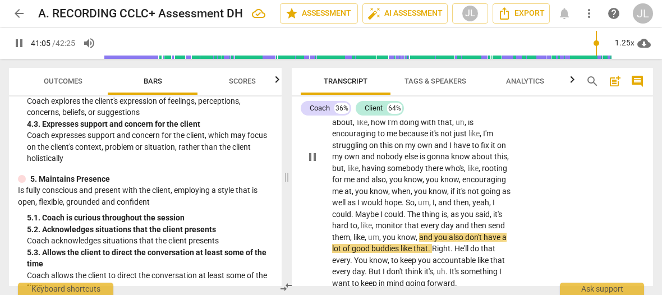
drag, startPoint x: 312, startPoint y: 168, endPoint x: 420, endPoint y: 255, distance: 138.8
click at [312, 164] on span "pause" at bounding box center [312, 156] width 13 height 13
type input "2466"
click at [432, 253] on span "." at bounding box center [430, 248] width 4 height 9
click at [450, 253] on span "." at bounding box center [450, 248] width 4 height 9
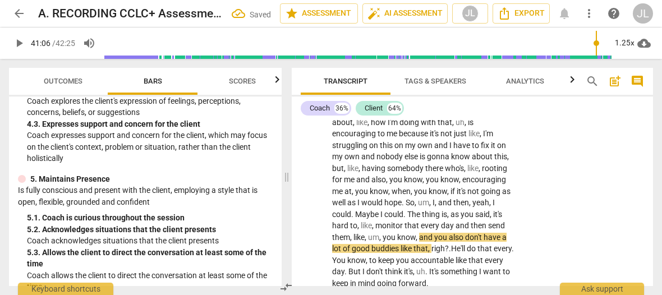
scroll to position [14051, 0]
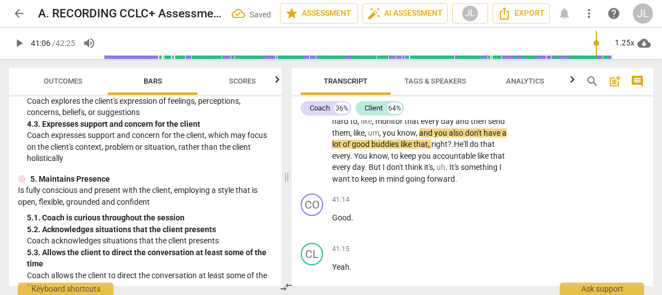
click at [352, 160] on span "." at bounding box center [352, 156] width 4 height 9
click at [19, 42] on span "play_arrow" at bounding box center [18, 42] width 13 height 13
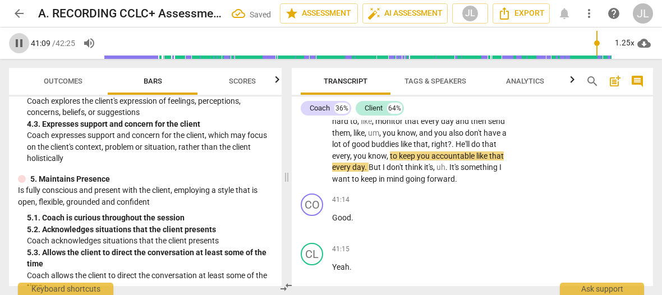
click at [20, 42] on span "pause" at bounding box center [18, 42] width 13 height 13
type input "2470"
click at [448, 172] on span "." at bounding box center [448, 167] width 4 height 9
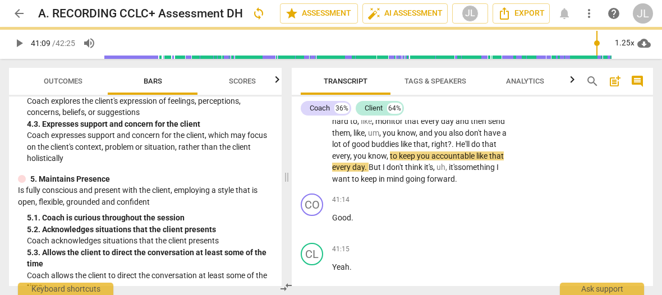
click at [21, 46] on span "play_arrow" at bounding box center [18, 42] width 13 height 13
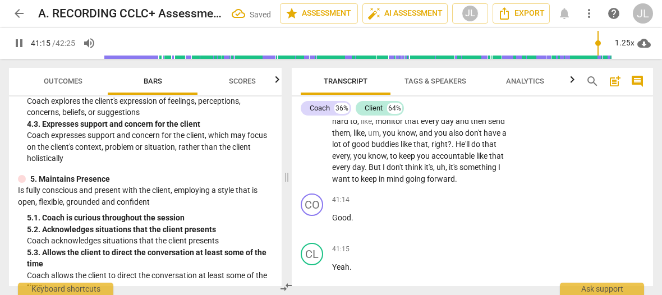
click at [22, 46] on span "pause" at bounding box center [18, 42] width 13 height 13
type input "2476"
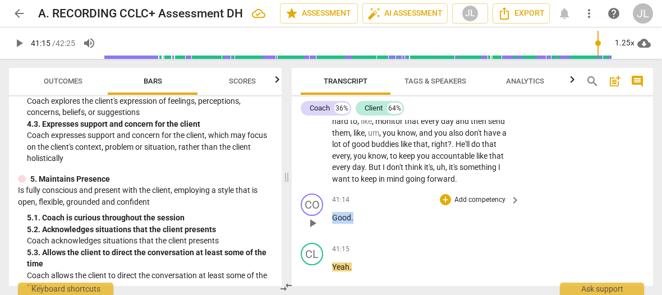
drag, startPoint x: 359, startPoint y: 228, endPoint x: 332, endPoint y: 226, distance: 27.6
click at [332, 226] on div "CO play_arrow pause 41:14 + Add competency keyboard_arrow_right Good ." at bounding box center [472, 213] width 361 height 49
click at [360, 214] on div "+" at bounding box center [362, 213] width 11 height 11
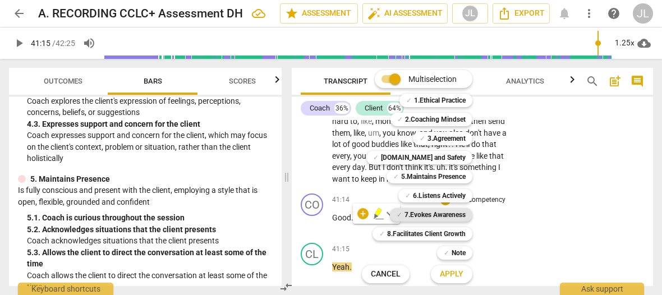
click at [452, 215] on b "7.Evokes Awareness" at bounding box center [435, 214] width 61 height 13
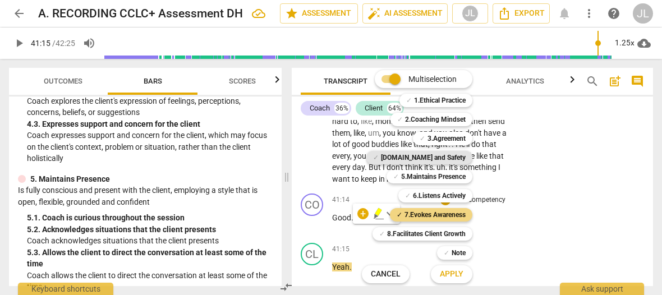
click at [451, 155] on b "[DOMAIN_NAME] and Safety" at bounding box center [423, 157] width 85 height 13
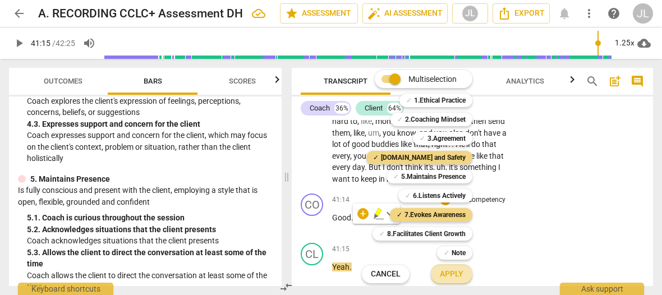
click at [456, 272] on span "Apply" at bounding box center [452, 274] width 24 height 11
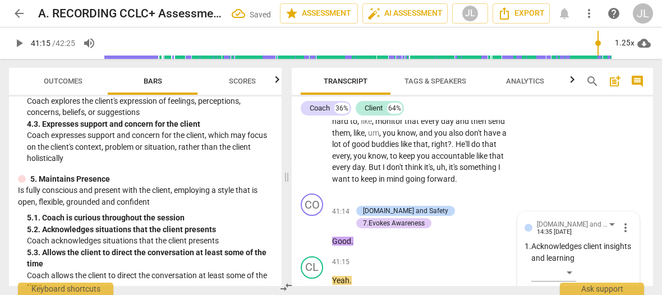
scroll to position [14254, 0]
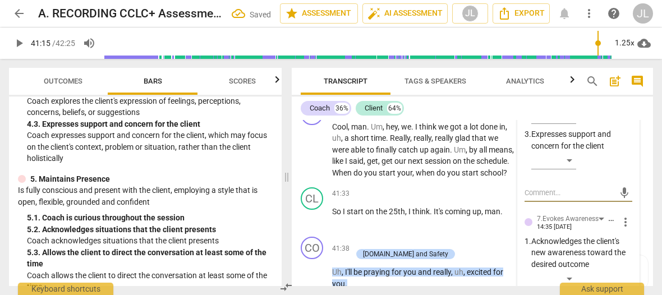
click at [622, 139] on p "Expresses support and concern for the client" at bounding box center [581, 140] width 101 height 23
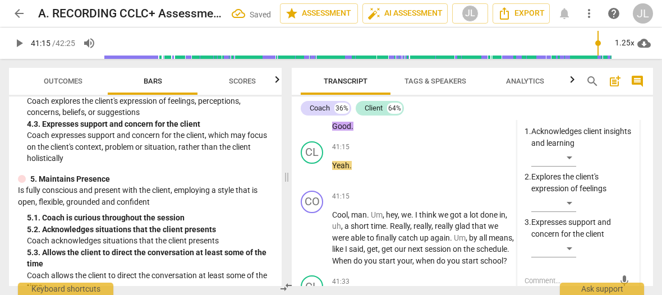
scroll to position [14164, 0]
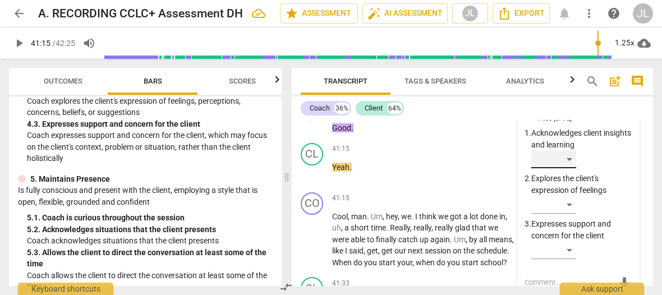
click at [568, 168] on div "​" at bounding box center [553, 159] width 45 height 18
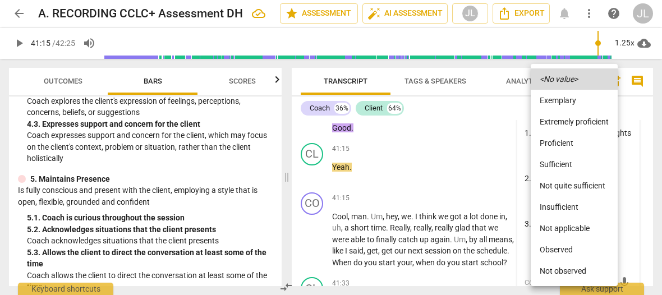
click at [564, 185] on li "Not quite sufficient" at bounding box center [574, 185] width 87 height 21
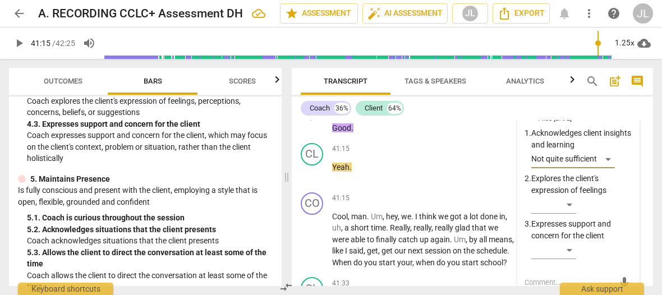
click at [622, 241] on p "Expresses support and concern for the client" at bounding box center [581, 229] width 101 height 23
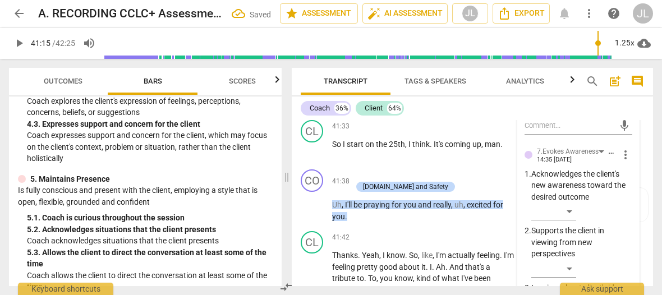
scroll to position [14344, 0]
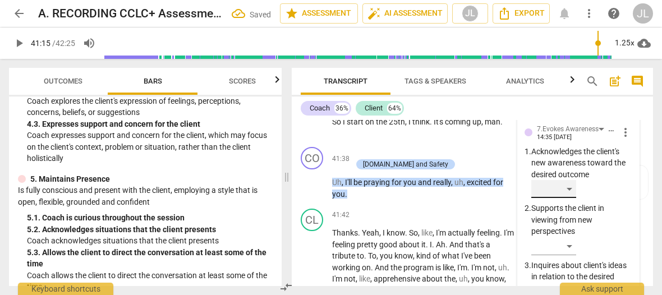
click at [572, 198] on div "​" at bounding box center [553, 189] width 45 height 18
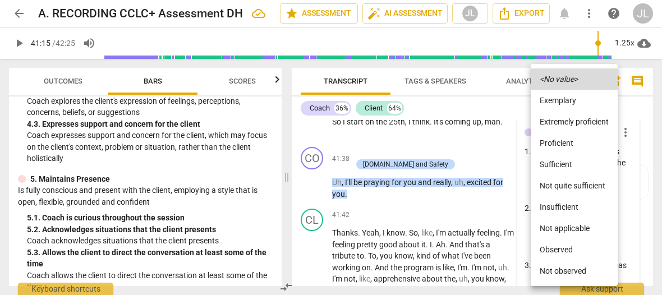
click at [568, 185] on li "Not quite sufficient" at bounding box center [574, 185] width 87 height 21
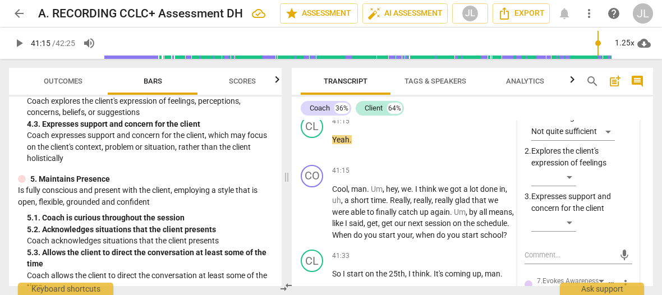
scroll to position [14226, 0]
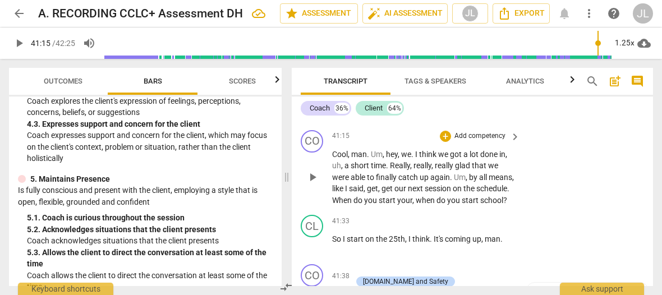
click at [414, 157] on span "." at bounding box center [413, 154] width 4 height 9
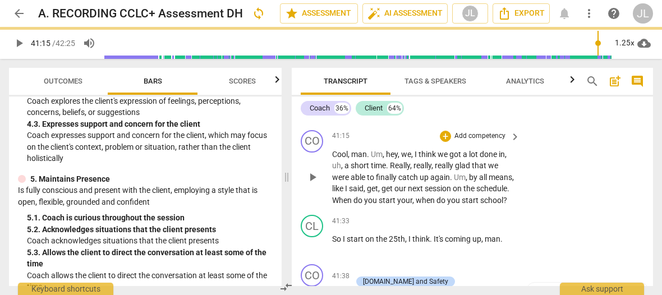
click at [308, 184] on span "play_arrow" at bounding box center [312, 177] width 13 height 13
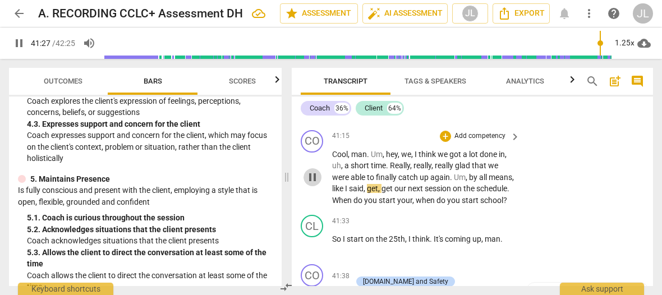
click at [310, 184] on span "pause" at bounding box center [312, 177] width 13 height 13
type input "2488"
click at [454, 175] on span "." at bounding box center [452, 177] width 4 height 9
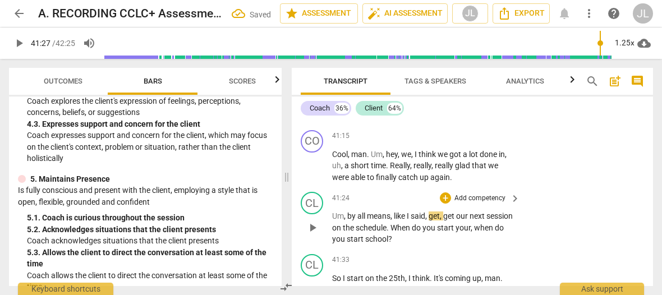
click at [332, 214] on span "Um" at bounding box center [338, 216] width 12 height 9
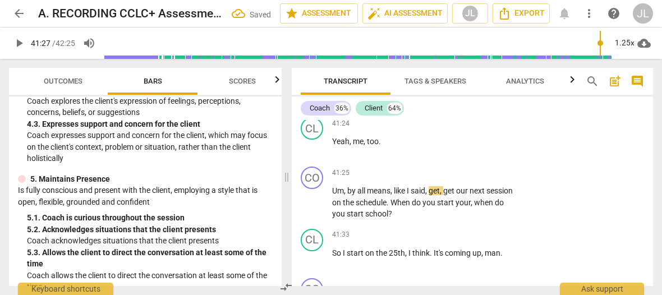
scroll to position [14336, 0]
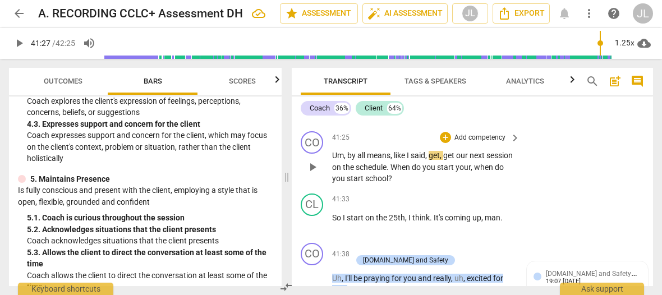
click at [312, 165] on span "play_arrow" at bounding box center [312, 166] width 13 height 13
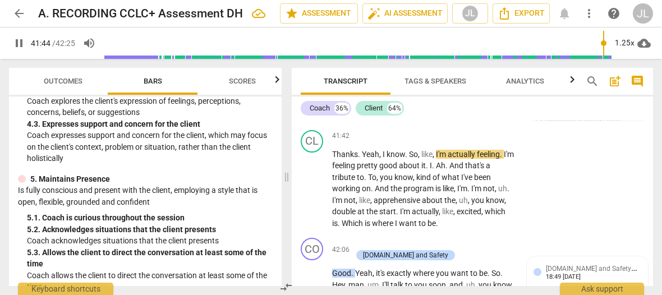
scroll to position [14371, 0]
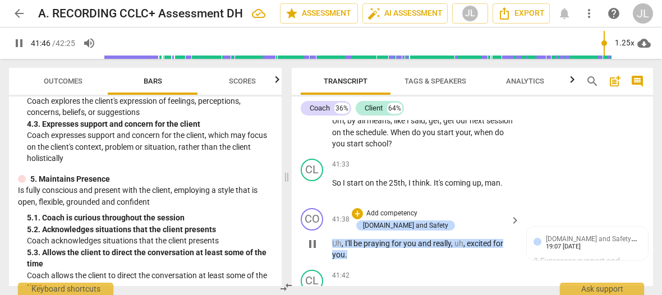
click at [309, 237] on span "pause" at bounding box center [312, 243] width 13 height 13
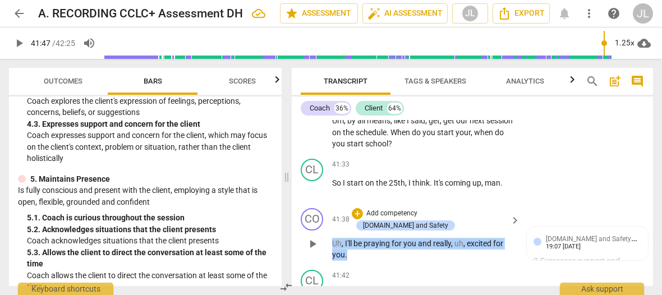
drag, startPoint x: 352, startPoint y: 242, endPoint x: 332, endPoint y: 230, distance: 23.7
click at [332, 238] on p "Uh , I'll be praying for you and really , uh , excited for you ." at bounding box center [423, 249] width 182 height 23
click at [356, 228] on div "+" at bounding box center [356, 228] width 11 height 11
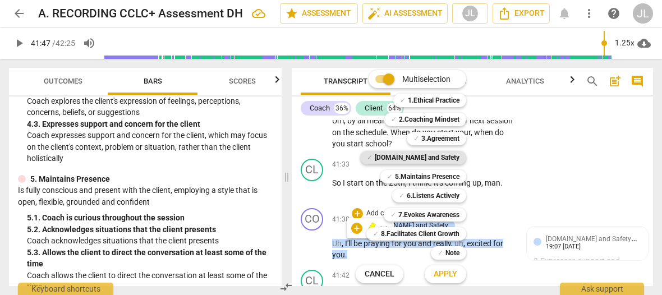
click at [450, 152] on b "[DOMAIN_NAME] and Safety" at bounding box center [417, 157] width 85 height 13
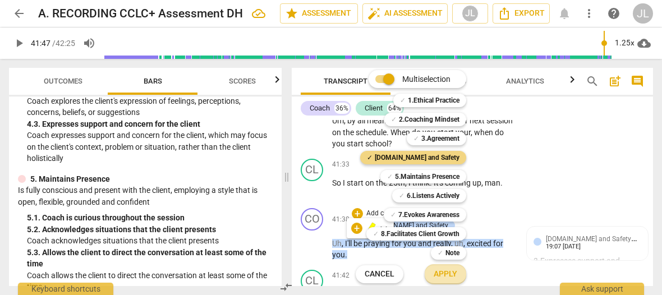
click at [456, 275] on span "Apply" at bounding box center [446, 274] width 24 height 11
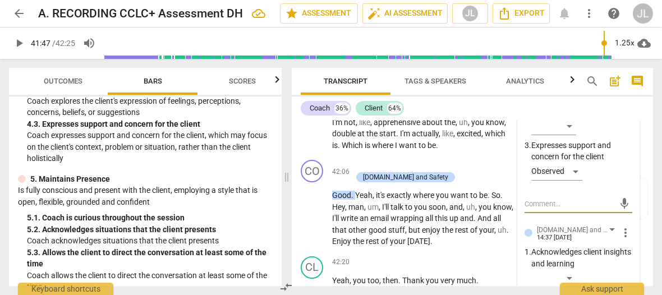
scroll to position [14432, 0]
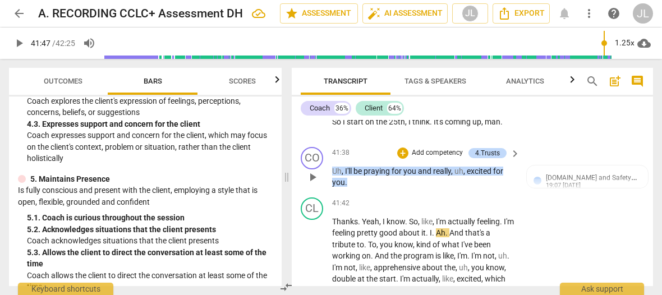
click at [439, 188] on div "CO play_arrow pause 41:38 + Add competency 4.Trusts keyboard_arrow_right Uh , I…" at bounding box center [472, 168] width 361 height 51
click at [409, 179] on p "Uh , I'll be praying for you and really , uh , excited for you ." at bounding box center [423, 177] width 182 height 23
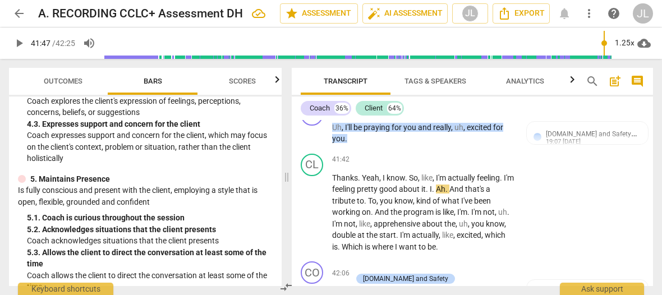
scroll to position [14511, 0]
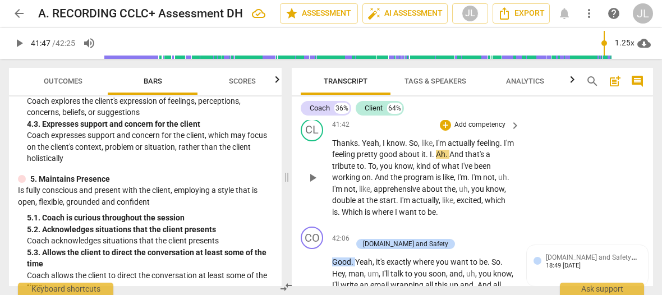
click at [311, 173] on span "play_arrow" at bounding box center [312, 177] width 13 height 13
click at [407, 143] on span "." at bounding box center [407, 143] width 4 height 9
type input "2509"
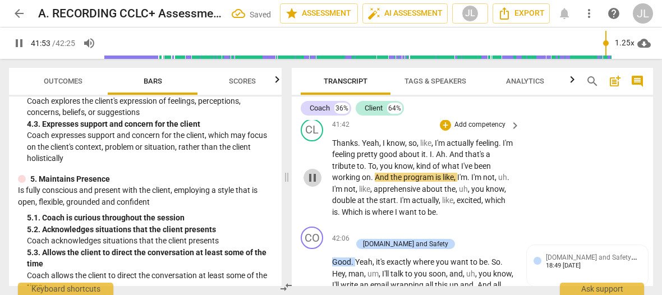
click at [310, 180] on span "pause" at bounding box center [312, 177] width 13 height 13
type input "2514"
click at [436, 154] on span "." at bounding box center [434, 154] width 4 height 9
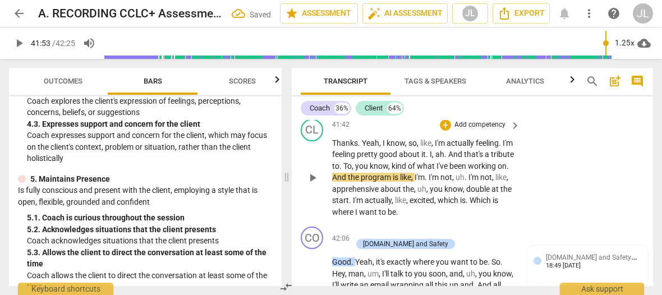
click at [448, 154] on span "." at bounding box center [446, 154] width 4 height 9
click at [343, 166] on span "." at bounding box center [342, 166] width 4 height 9
click at [429, 179] on span "." at bounding box center [427, 177] width 4 height 9
click at [308, 179] on span "play_arrow" at bounding box center [312, 177] width 13 height 13
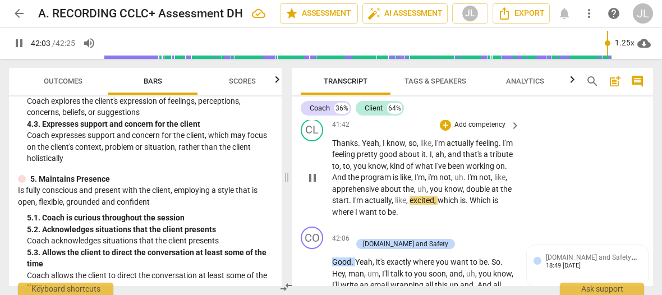
drag, startPoint x: 308, startPoint y: 179, endPoint x: 321, endPoint y: 180, distance: 13.0
click at [308, 179] on span "pause" at bounding box center [312, 177] width 13 height 13
click at [467, 182] on span "I'm" at bounding box center [473, 177] width 12 height 9
click at [314, 177] on span "pause" at bounding box center [312, 177] width 13 height 13
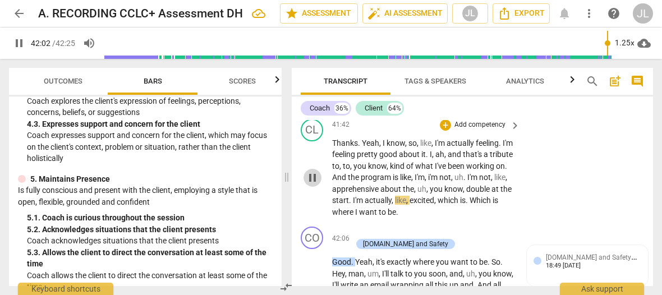
type input "2523"
drag, startPoint x: 355, startPoint y: 199, endPoint x: 333, endPoint y: 201, distance: 21.4
click at [466, 194] on span "double" at bounding box center [478, 189] width 25 height 9
click at [466, 205] on span "." at bounding box center [468, 200] width 4 height 9
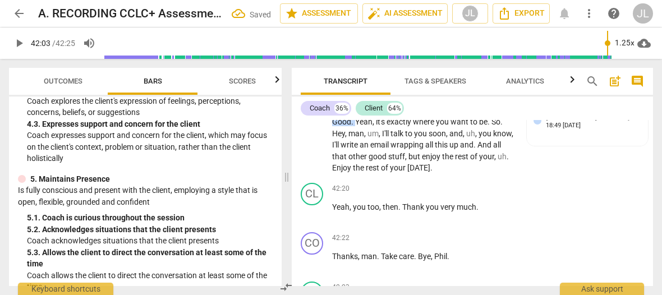
scroll to position [14581, 0]
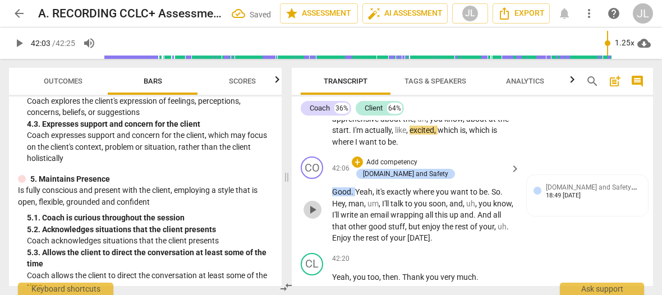
click at [310, 204] on span "play_arrow" at bounding box center [312, 209] width 13 height 13
click at [310, 204] on span "pause" at bounding box center [312, 209] width 13 height 13
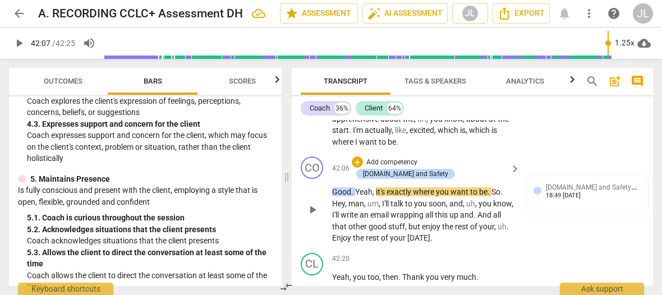
click at [308, 221] on div "play_arrow pause" at bounding box center [318, 210] width 29 height 62
click at [315, 203] on span "play_arrow" at bounding box center [312, 209] width 13 height 13
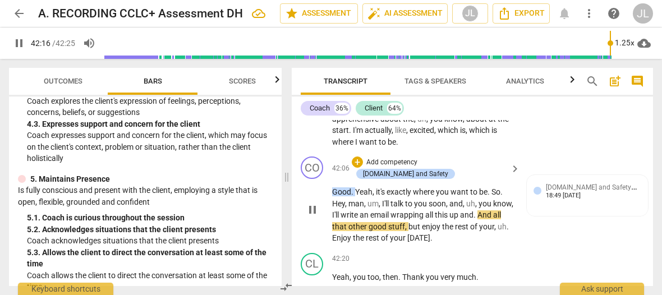
click at [499, 205] on p "Good . Yeah , it's exactly where you want to be . So . Hey , man , um , I'll ta…" at bounding box center [423, 215] width 182 height 58
type input "2537"
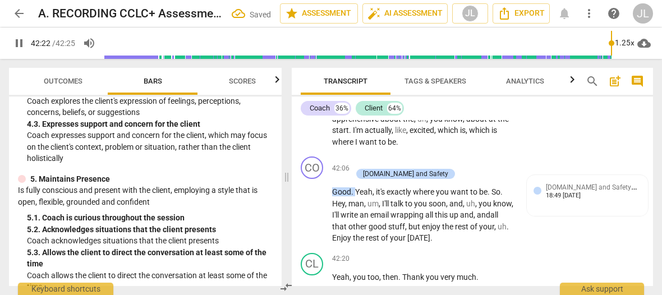
scroll to position [14721, 0]
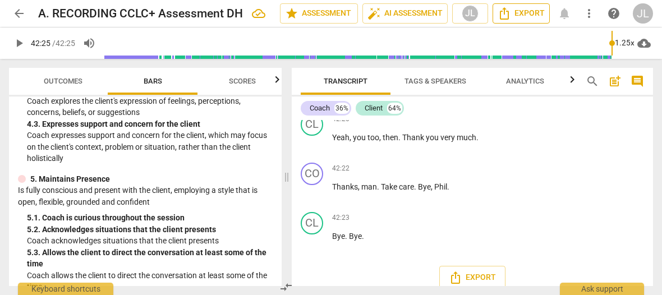
click at [504, 15] on icon "Export" at bounding box center [504, 13] width 13 height 13
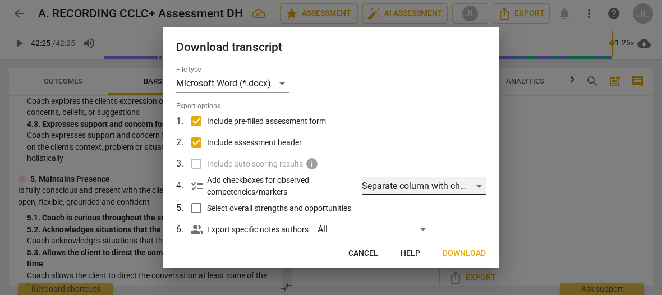
click at [473, 187] on div "Separate column with check marks" at bounding box center [424, 186] width 124 height 18
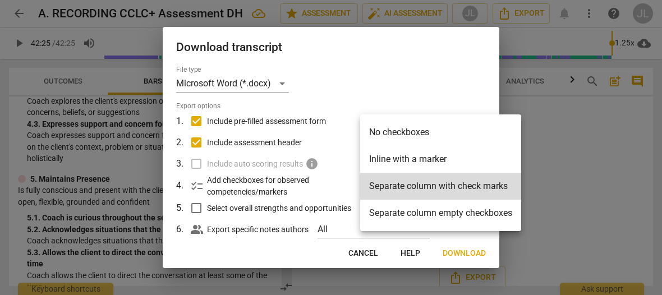
click at [473, 187] on li "Separate column with check marks" at bounding box center [440, 186] width 161 height 27
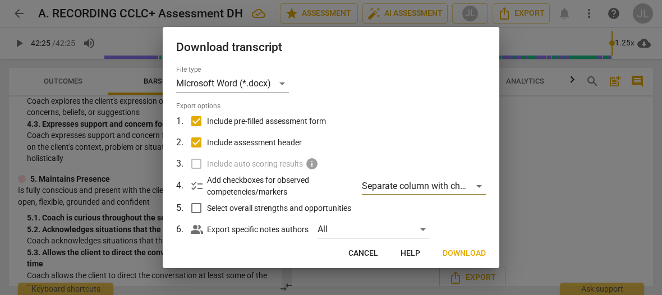
click at [456, 251] on span "Download" at bounding box center [464, 253] width 43 height 11
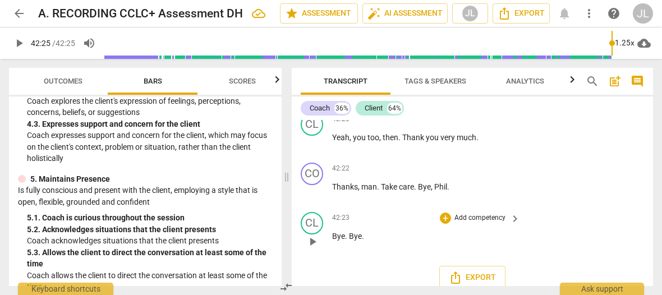
click at [602, 208] on div "CL play_arrow pause 42:23 + Add competency keyboard_arrow_right Bye . Bye ." at bounding box center [472, 232] width 361 height 49
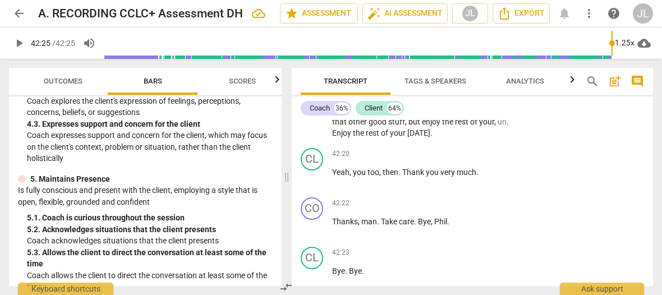
click at [251, 124] on div "4. 3. Expresses support and concern for the client" at bounding box center [150, 124] width 246 height 12
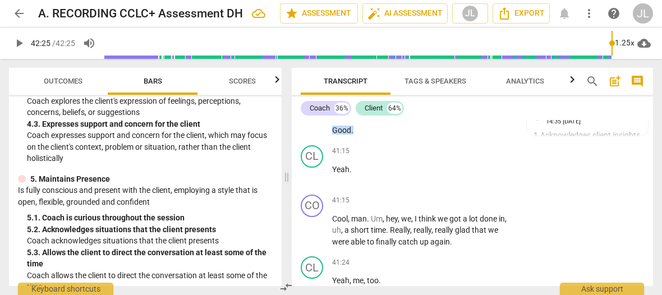
scroll to position [14127, 0]
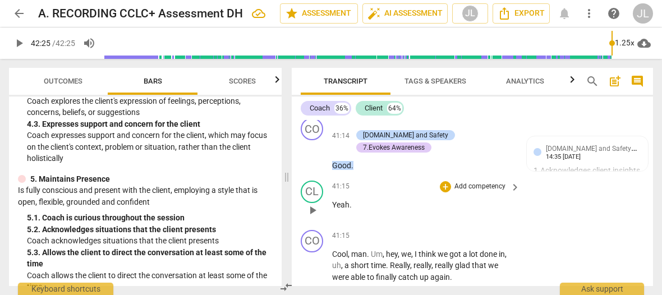
type input "2545"
